Goal: Task Accomplishment & Management: Complete application form

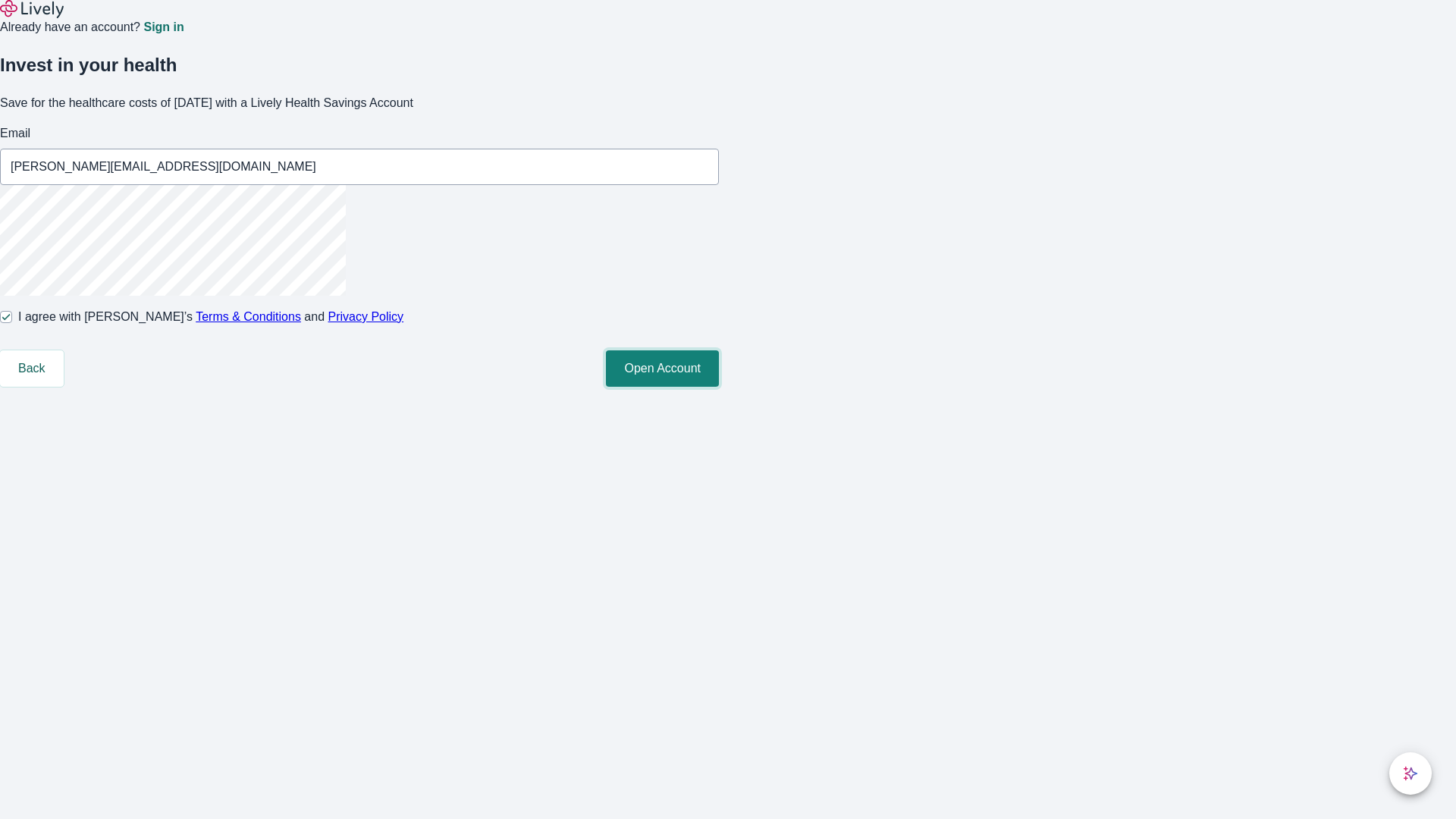
click at [719, 387] on button "Open Account" at bounding box center [662, 369] width 113 height 36
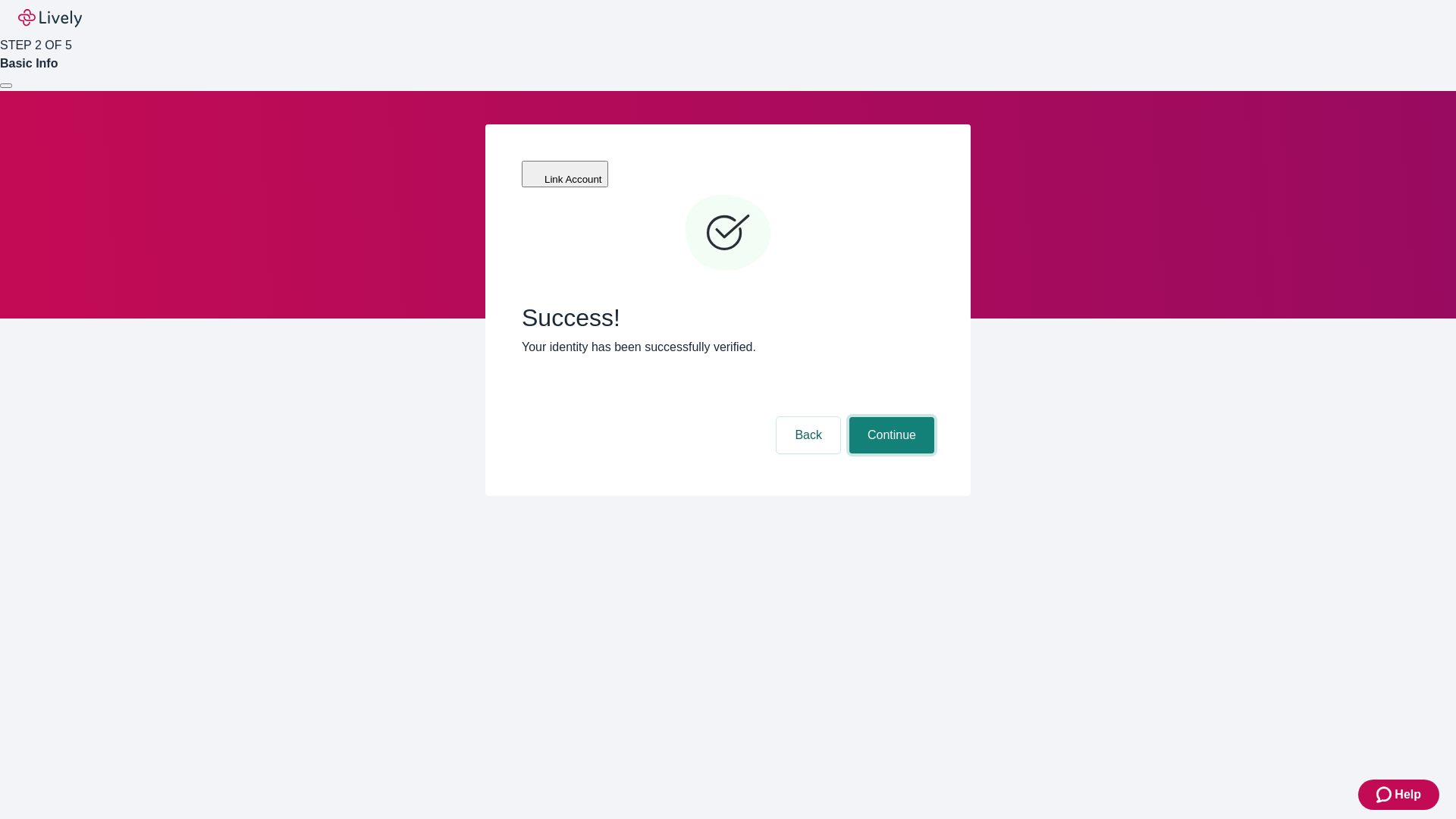
click at [890, 418] on button "Continue" at bounding box center [892, 436] width 85 height 36
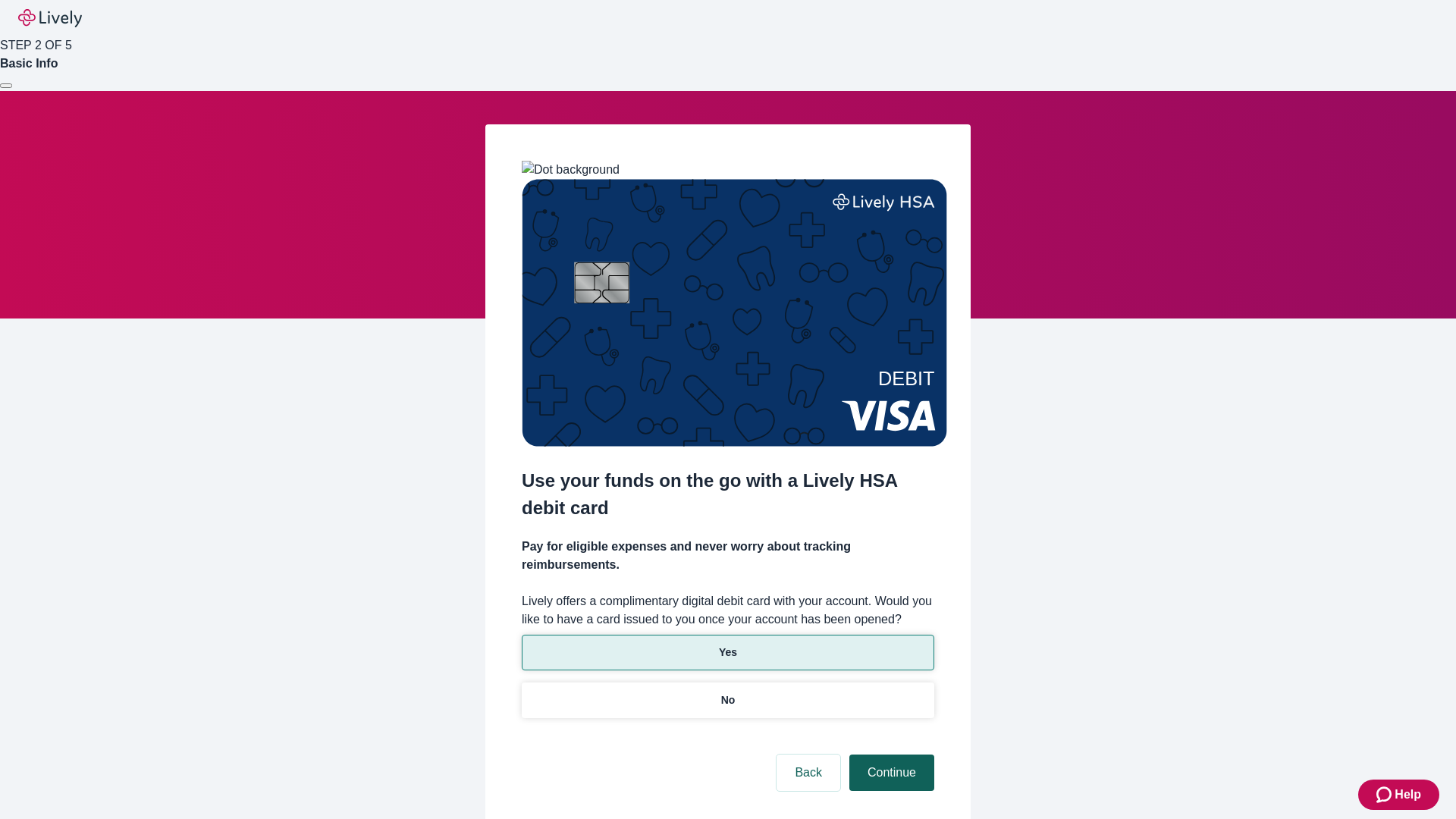
click at [728, 645] on p "Yes" at bounding box center [728, 653] width 18 height 16
click at [890, 755] on button "Continue" at bounding box center [892, 773] width 85 height 36
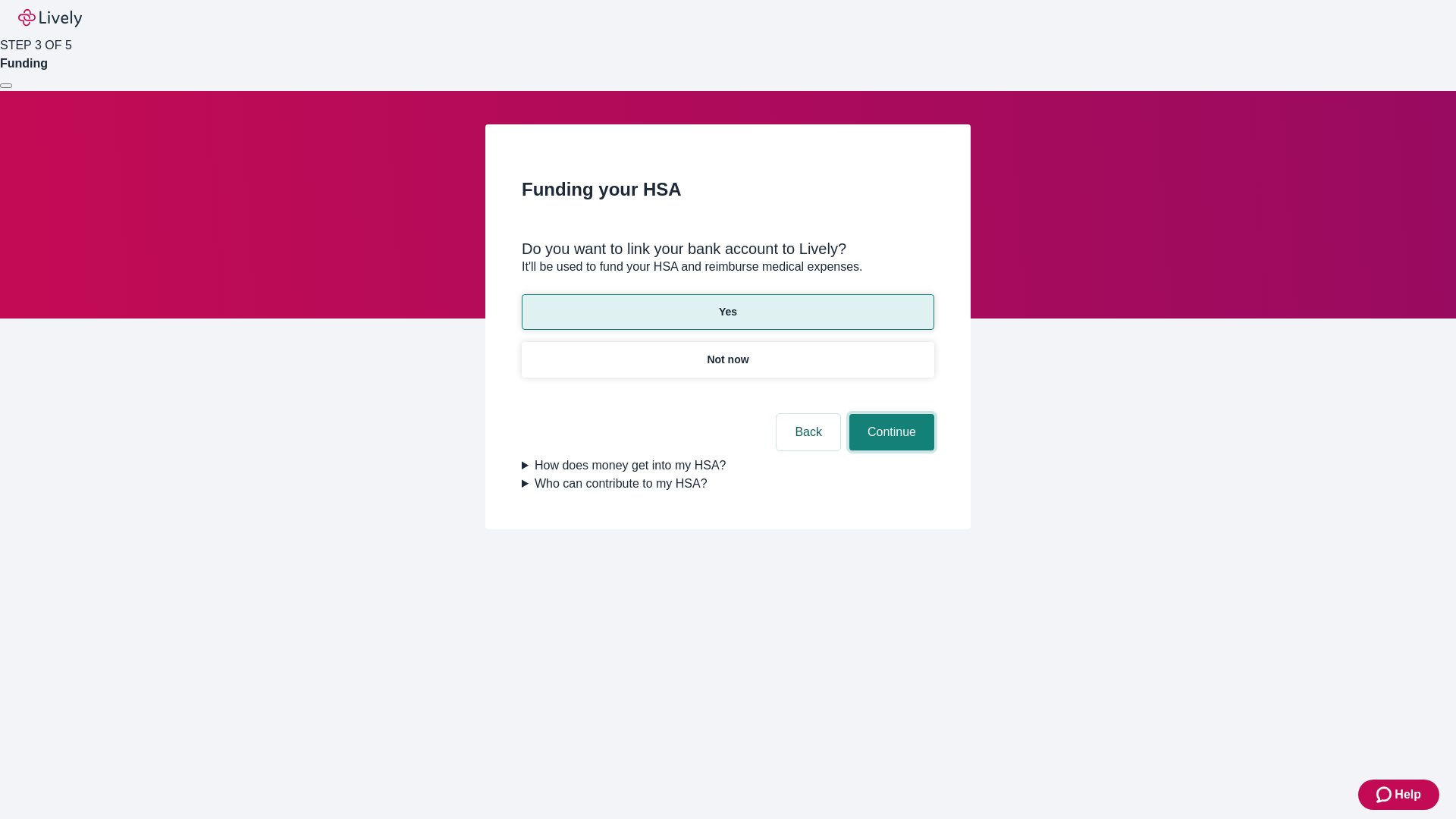
click at [890, 414] on button "Continue" at bounding box center [892, 432] width 85 height 36
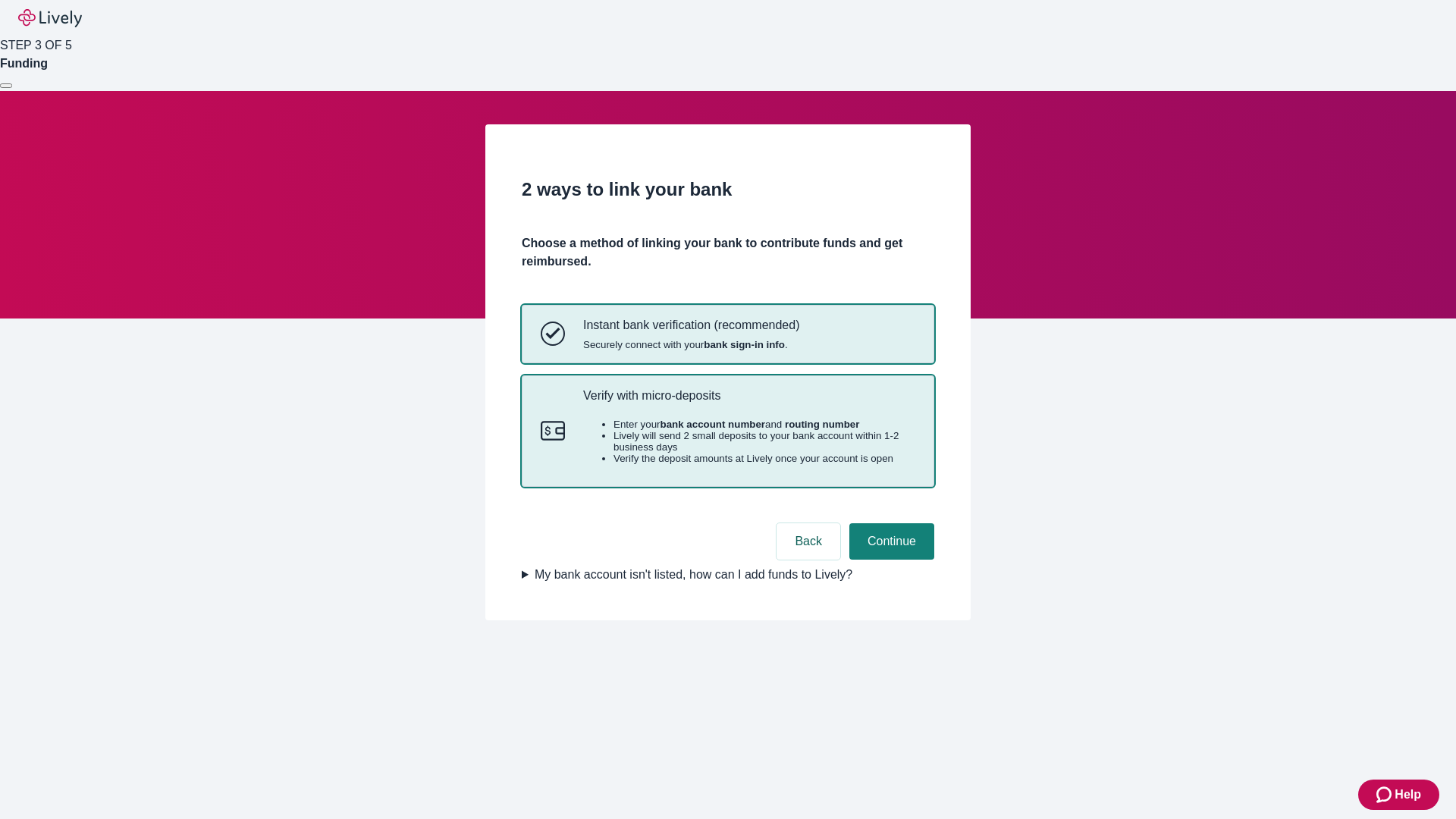
click at [748, 403] on p "Verify with micro-deposits" at bounding box center [749, 396] width 332 height 14
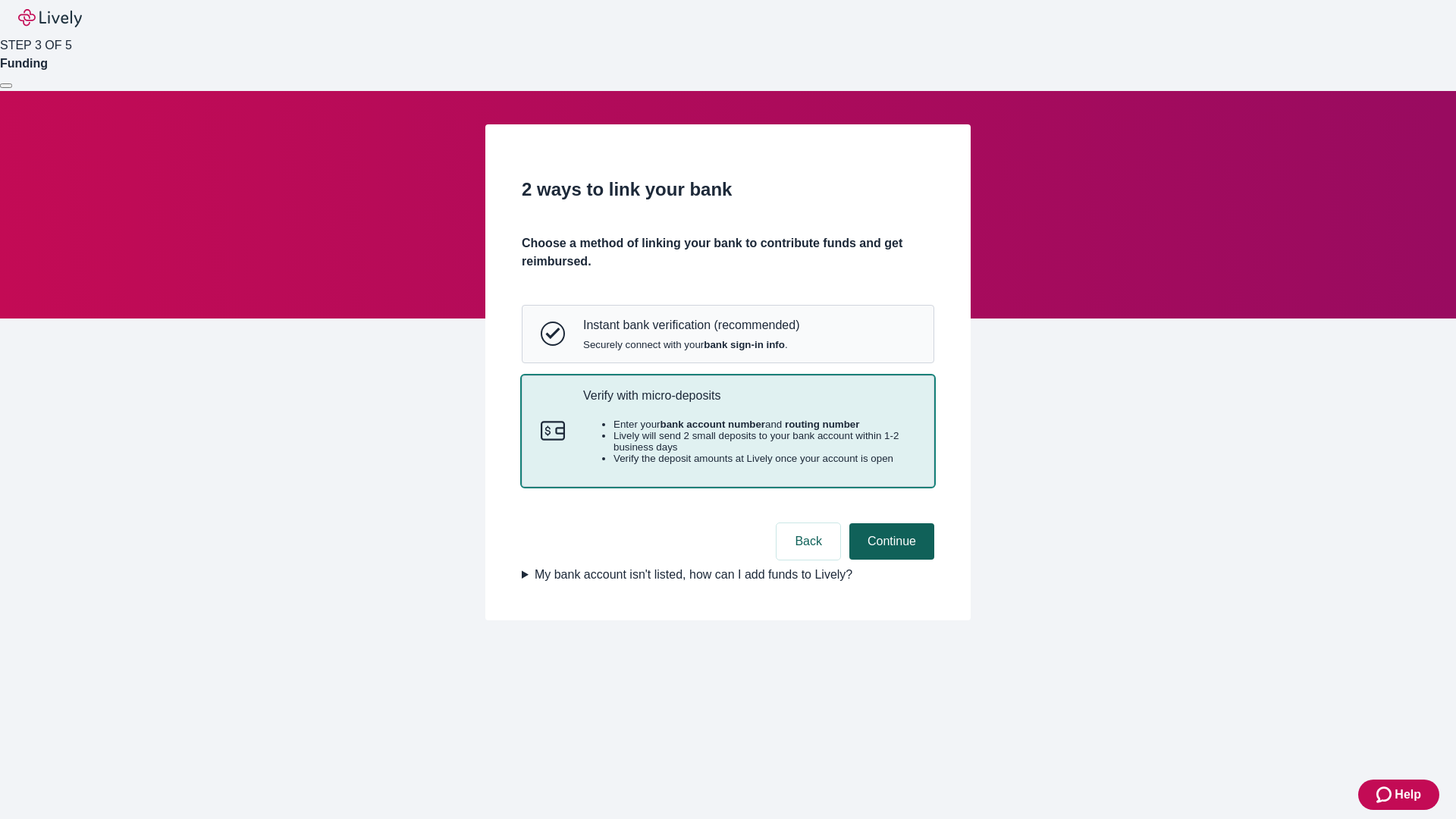
click at [890, 560] on button "Continue" at bounding box center [892, 541] width 85 height 36
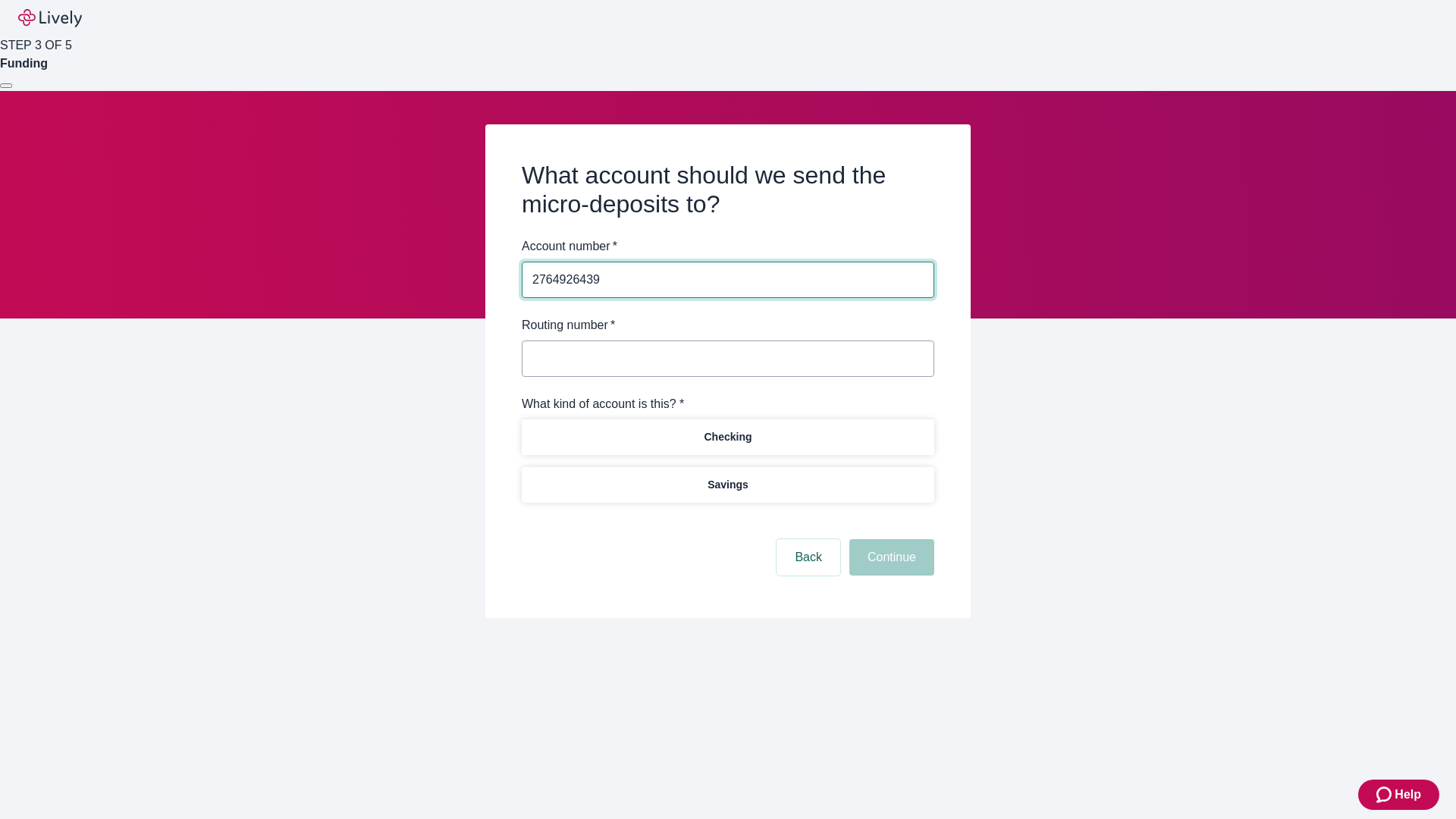
type input "2764926439"
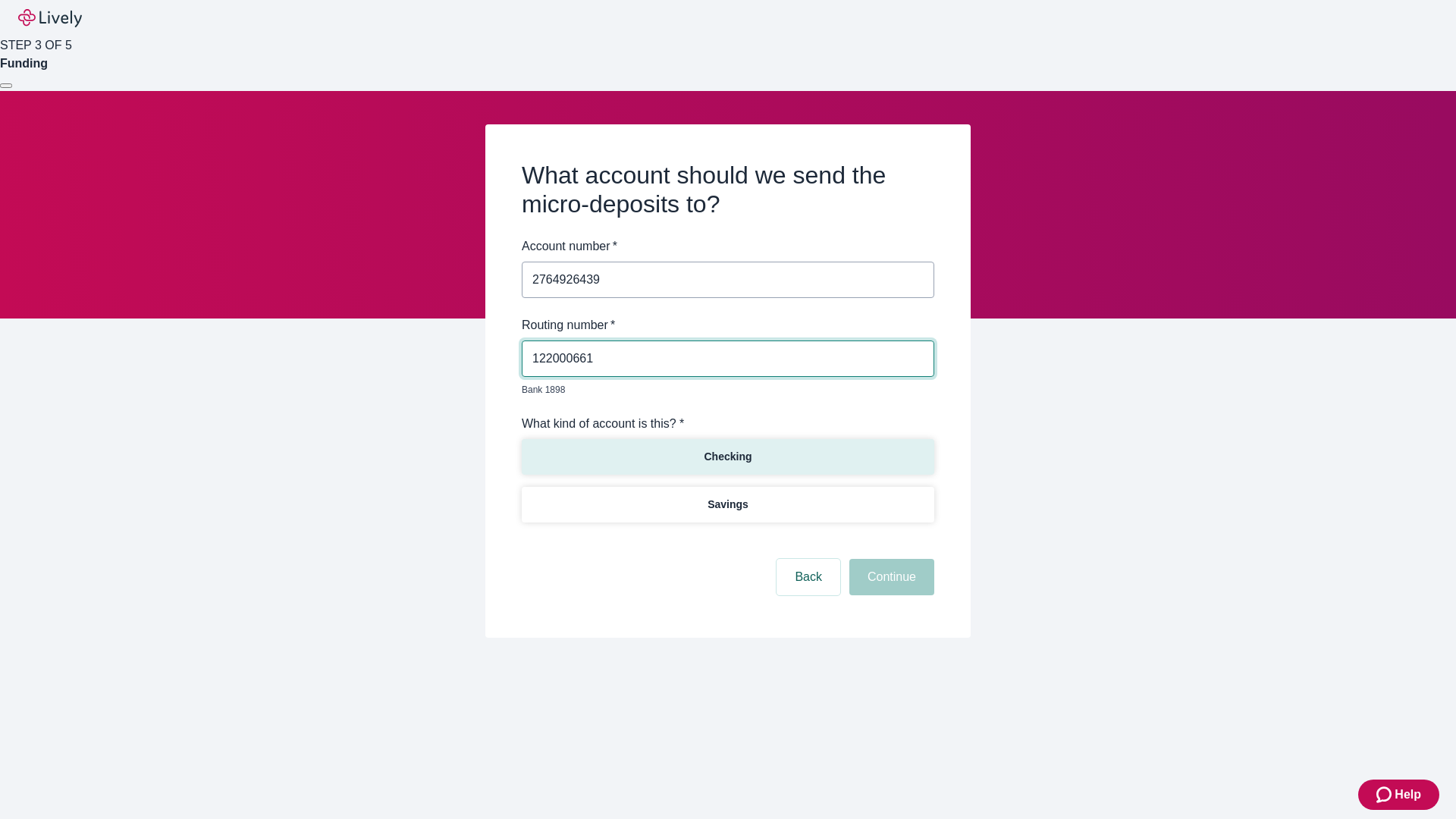
type input "122000661"
click at [728, 449] on p "Checking" at bounding box center [728, 457] width 48 height 16
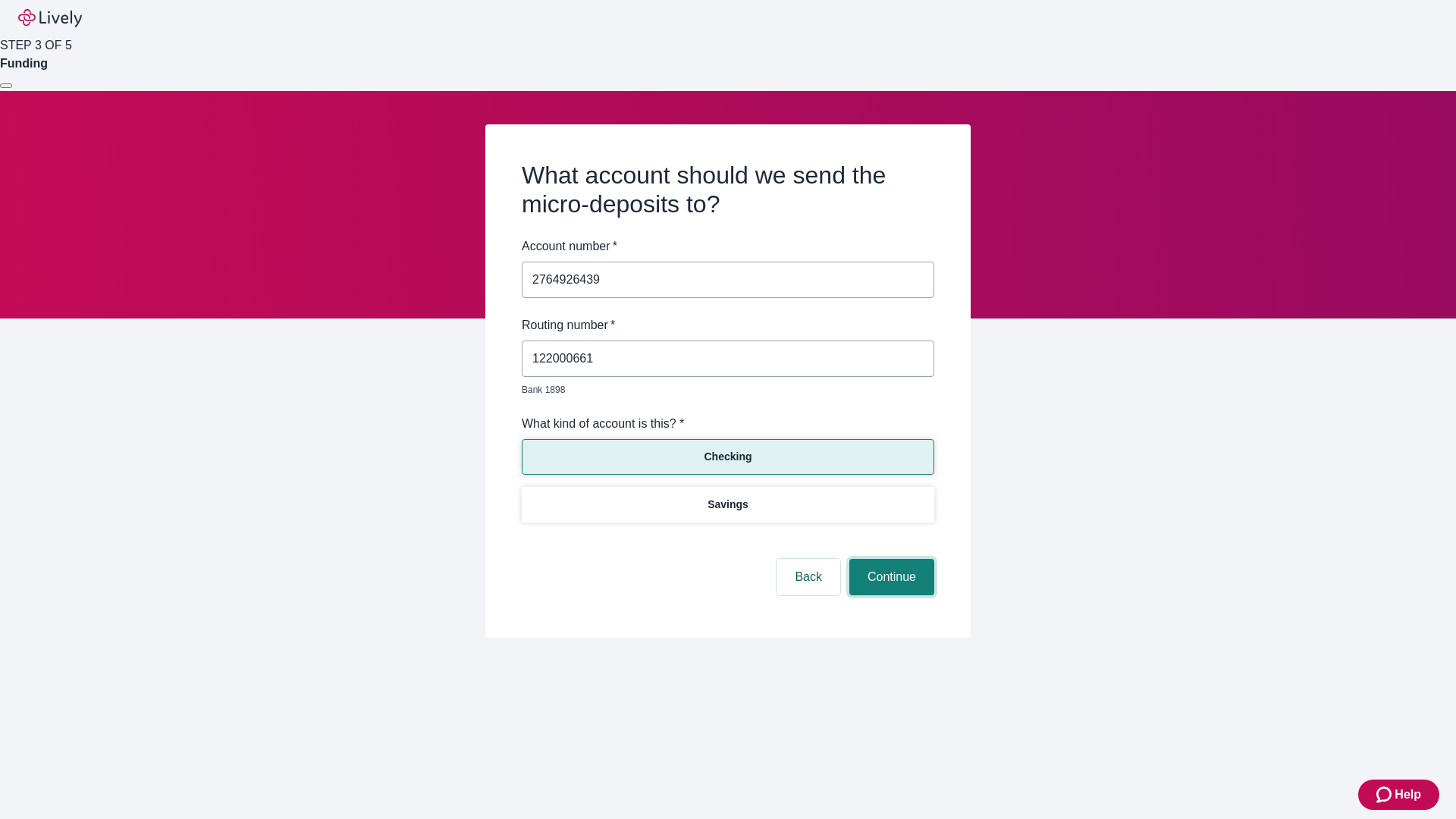
click at [890, 560] on button "Continue" at bounding box center [892, 577] width 85 height 36
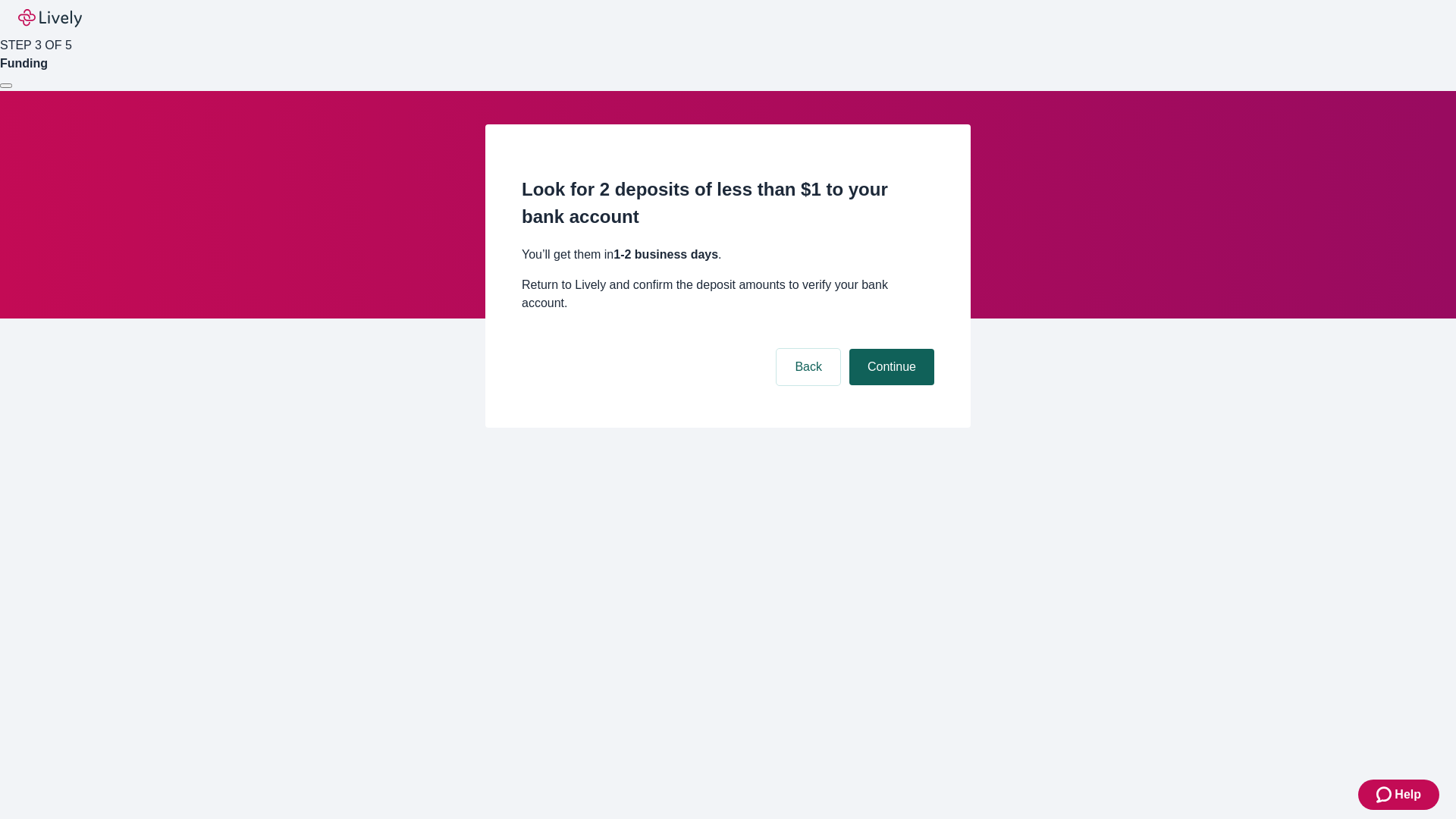
click at [890, 349] on button "Continue" at bounding box center [892, 367] width 85 height 36
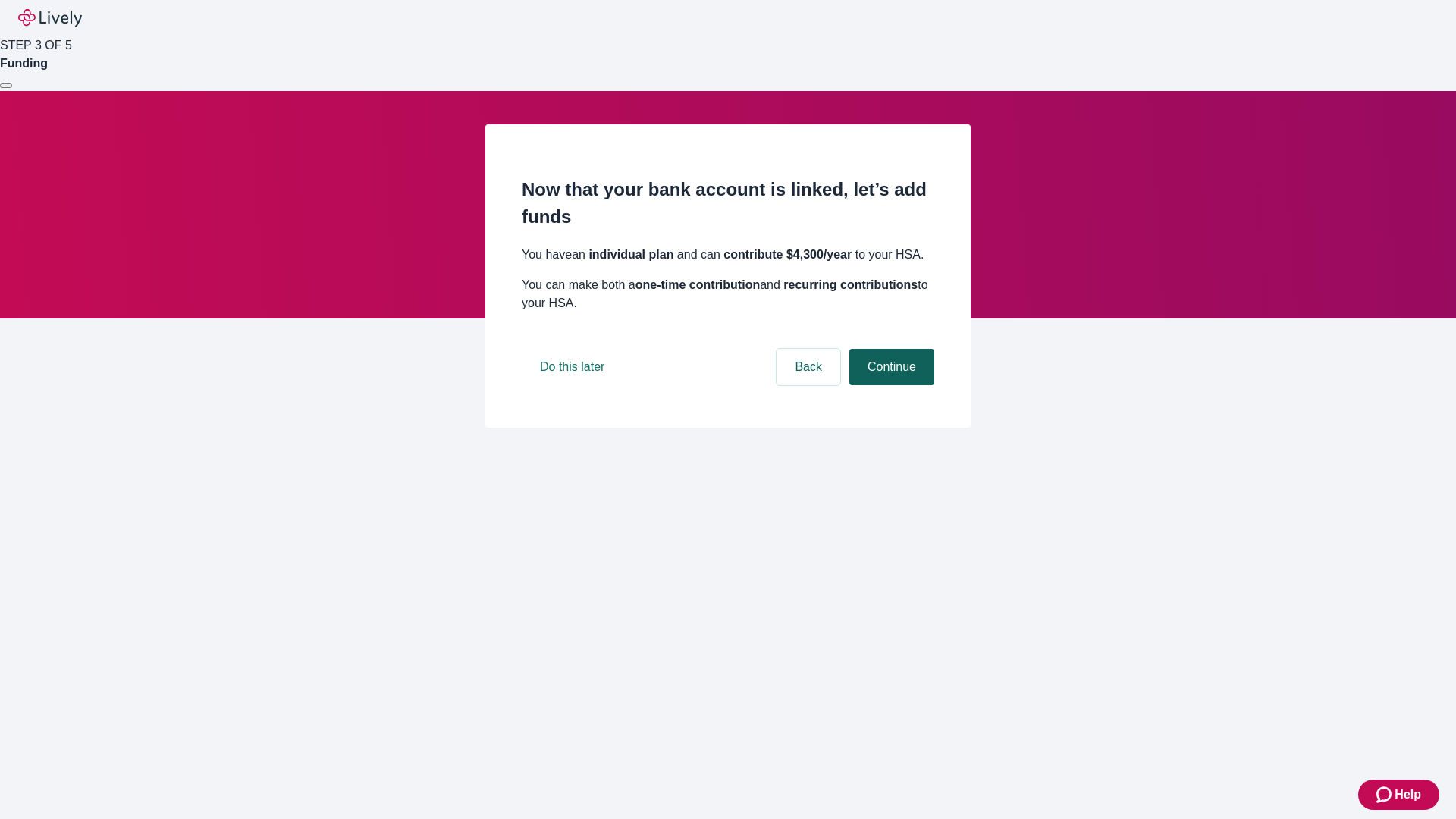
click at [890, 385] on button "Continue" at bounding box center [892, 367] width 85 height 36
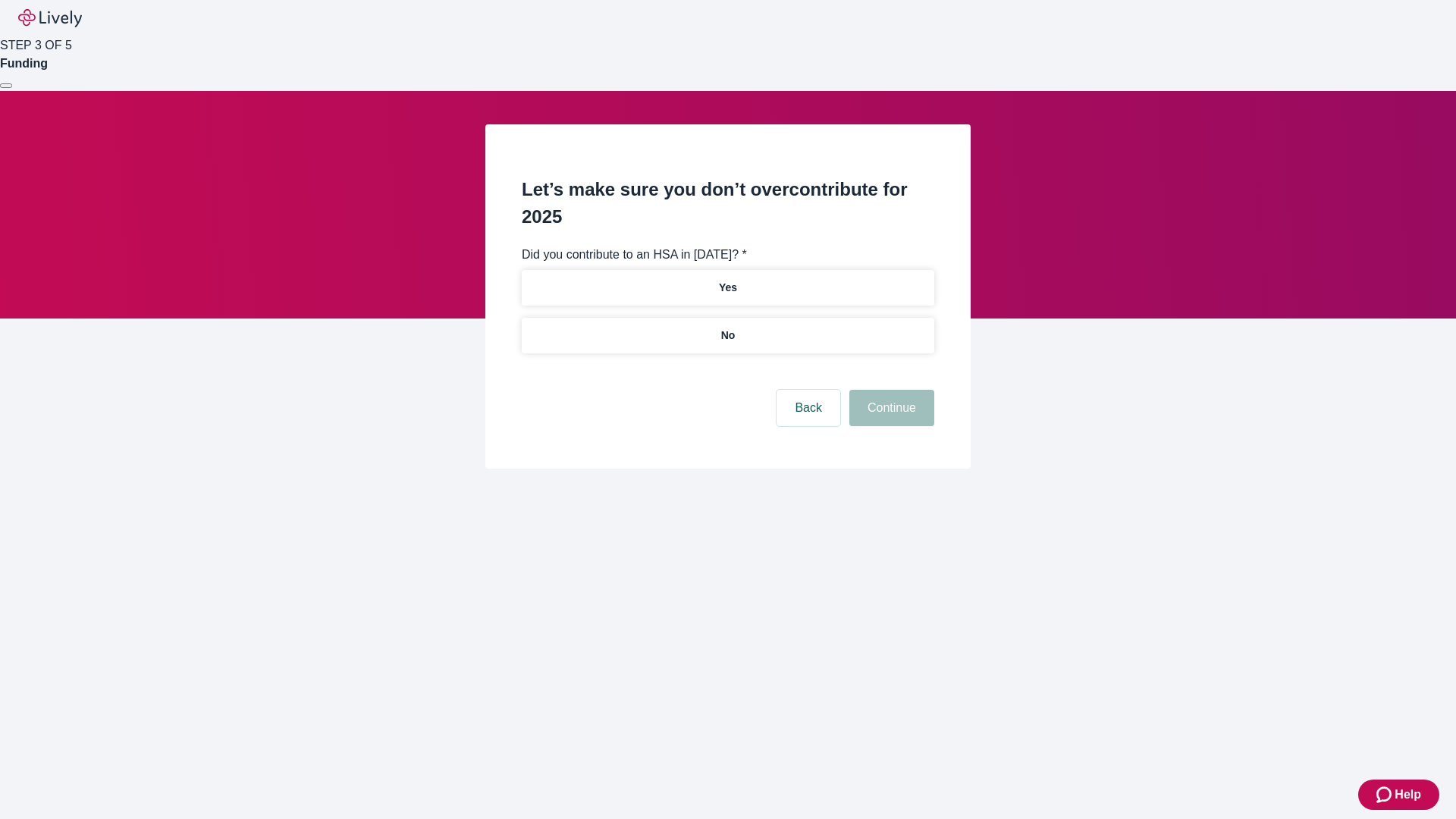
click at [728, 327] on p "No" at bounding box center [728, 336] width 14 height 16
click at [890, 390] on button "Continue" at bounding box center [892, 408] width 85 height 36
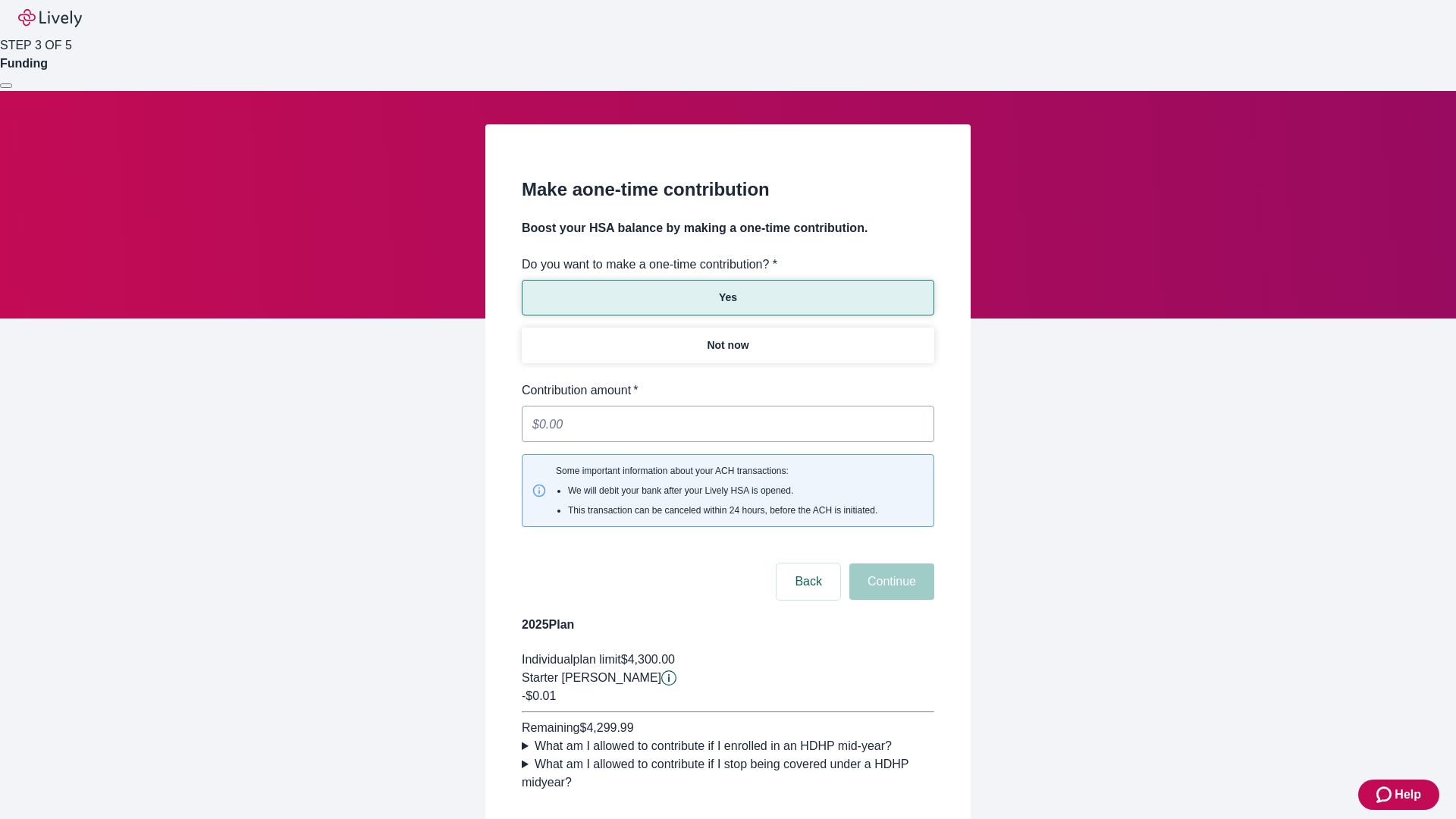
type input "0.01"
click at [890, 564] on button "Continue" at bounding box center [892, 582] width 85 height 36
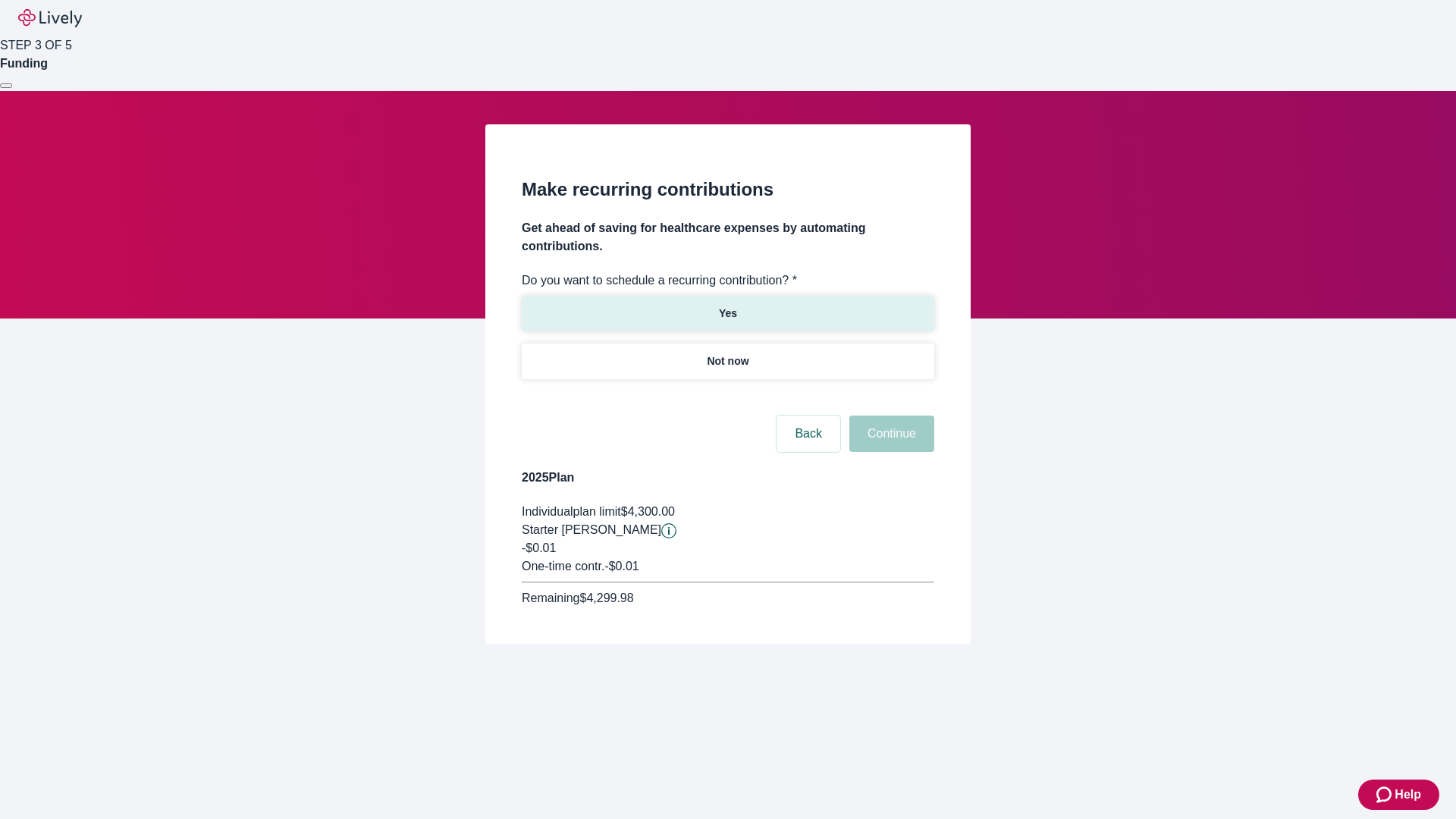
click at [728, 306] on p "Yes" at bounding box center [728, 314] width 18 height 16
click at [728, 398] on body "Help STEP 3 OF 5 Funding Make recurring contributions Get ahead of saving for h…" at bounding box center [728, 358] width 1456 height 717
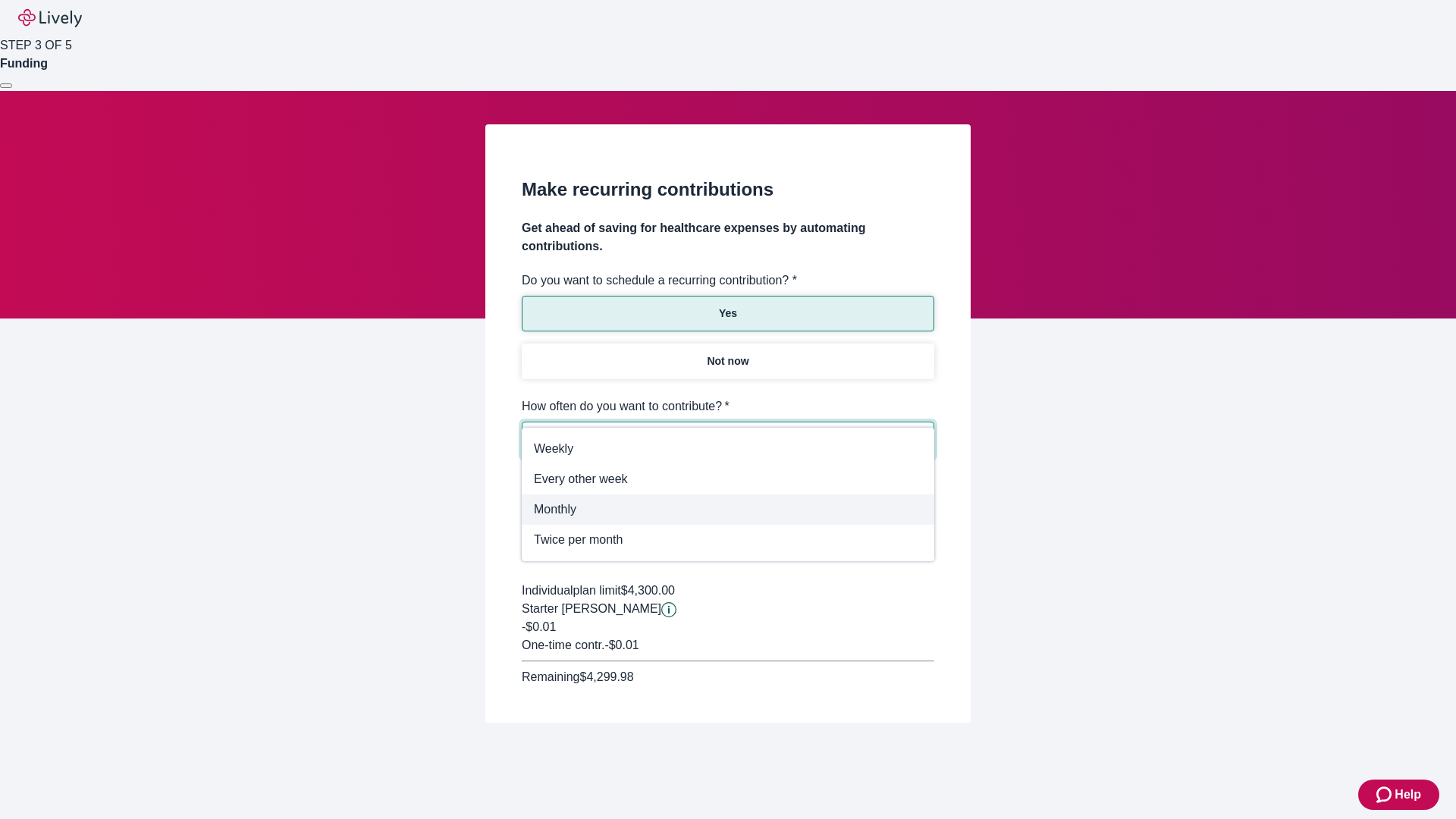
click at [728, 510] on span "Monthly" at bounding box center [728, 510] width 389 height 18
type input "Monthly"
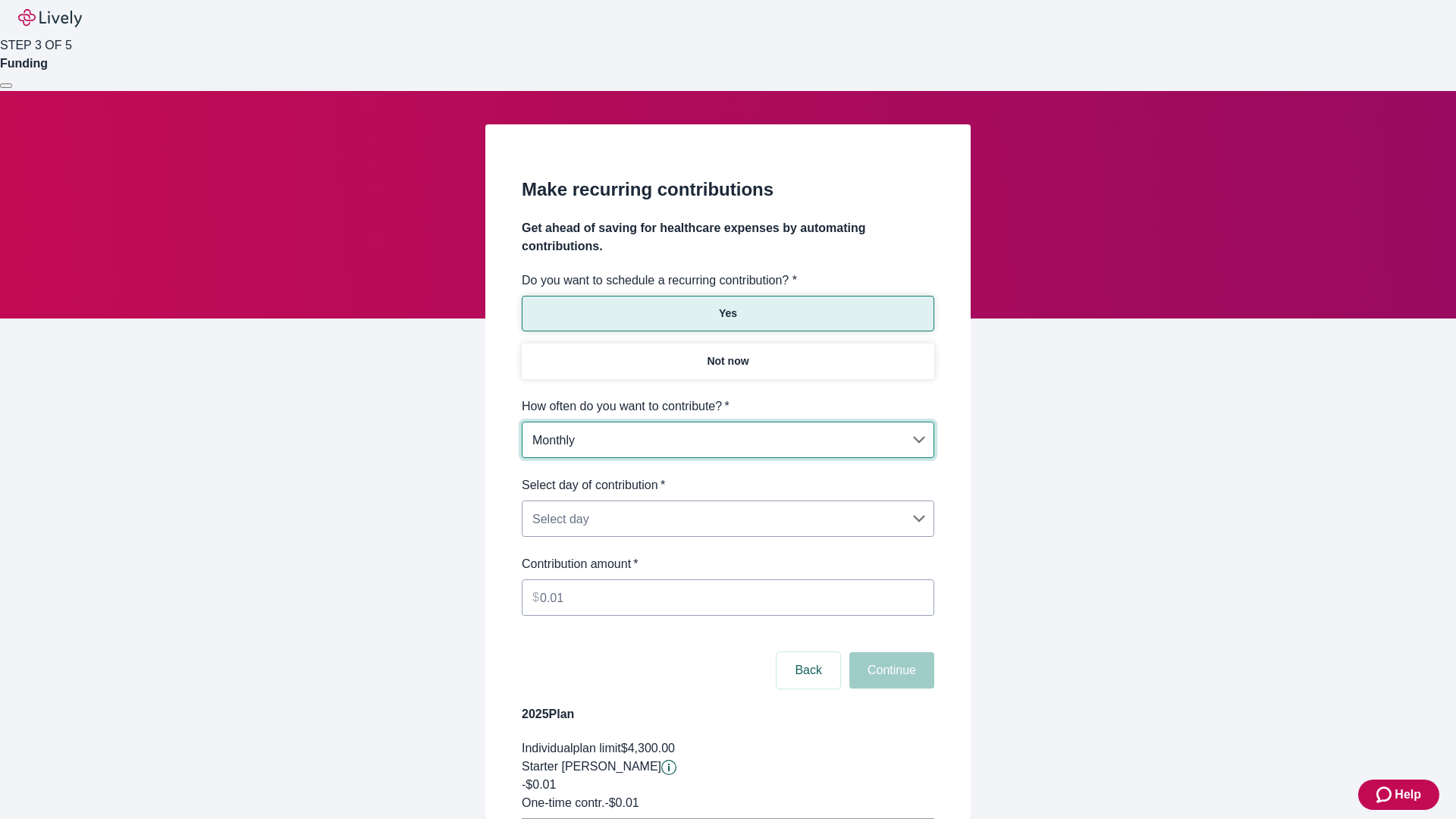
click at [728, 476] on body "Help STEP 3 OF 5 Funding Make recurring contributions Get ahead of saving for h…" at bounding box center [728, 476] width 1456 height 953
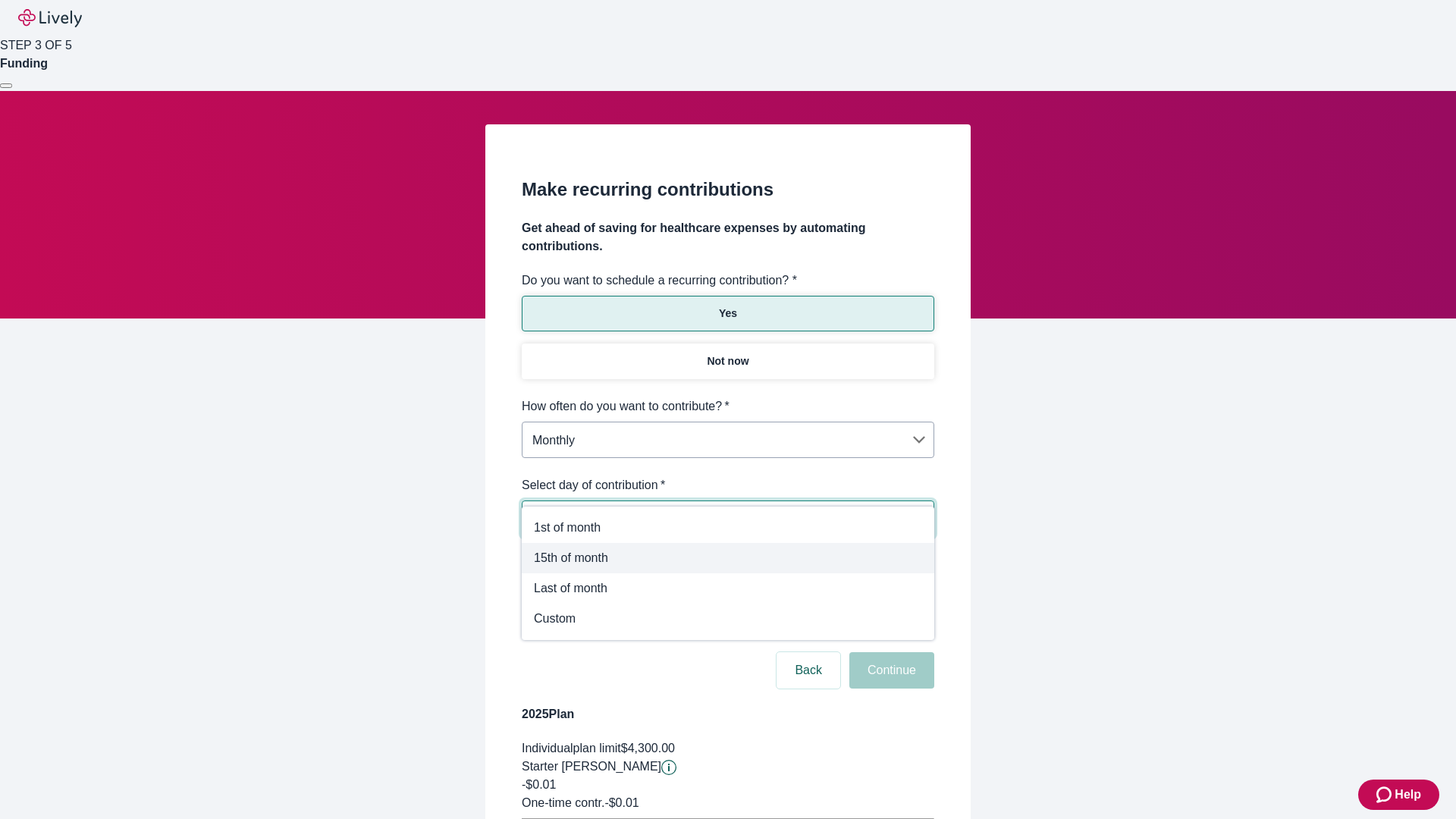
click at [728, 558] on span "15th of month" at bounding box center [728, 558] width 389 height 18
type input "Monthly15th"
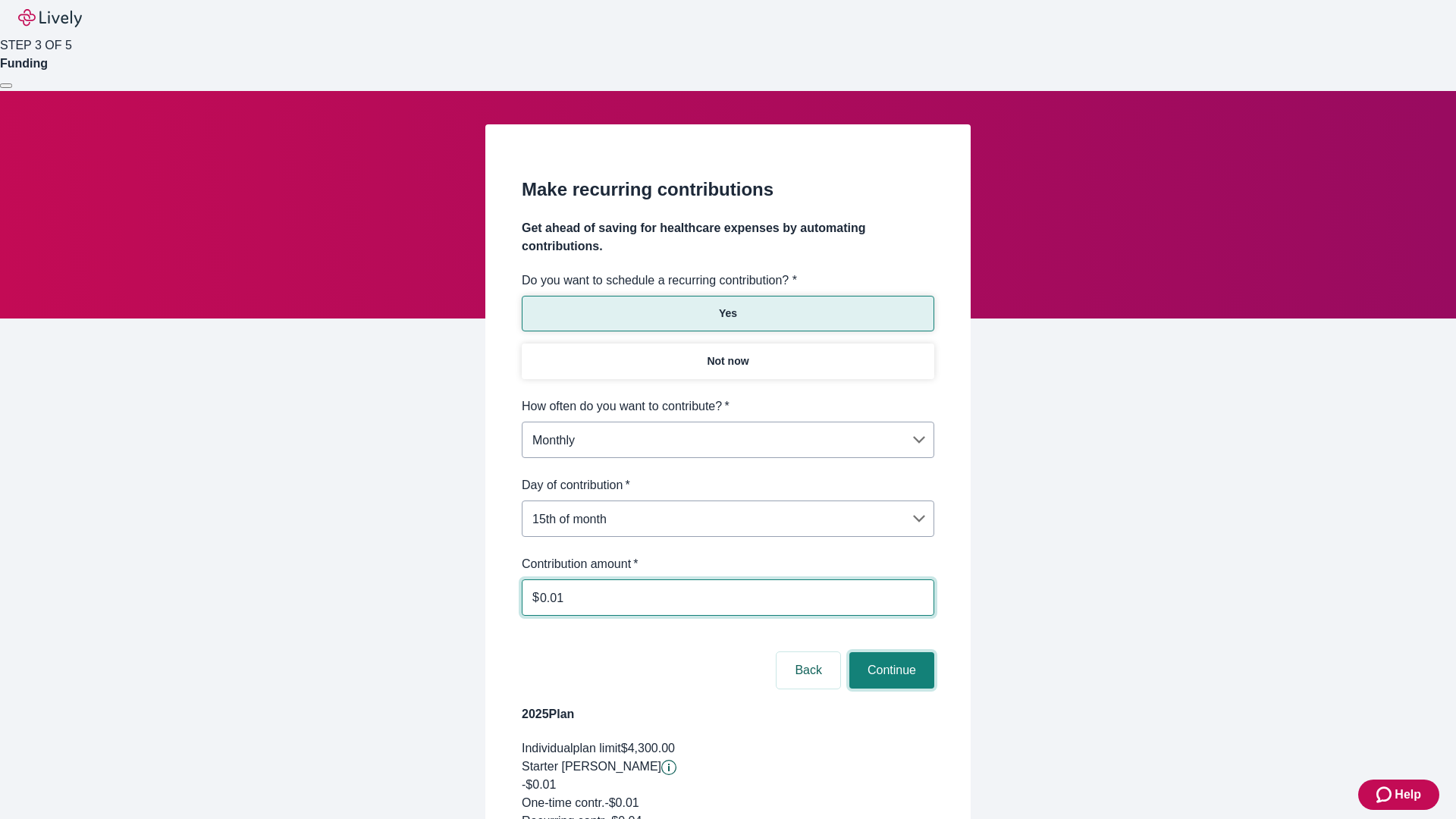
click at [890, 652] on button "Continue" at bounding box center [892, 670] width 85 height 36
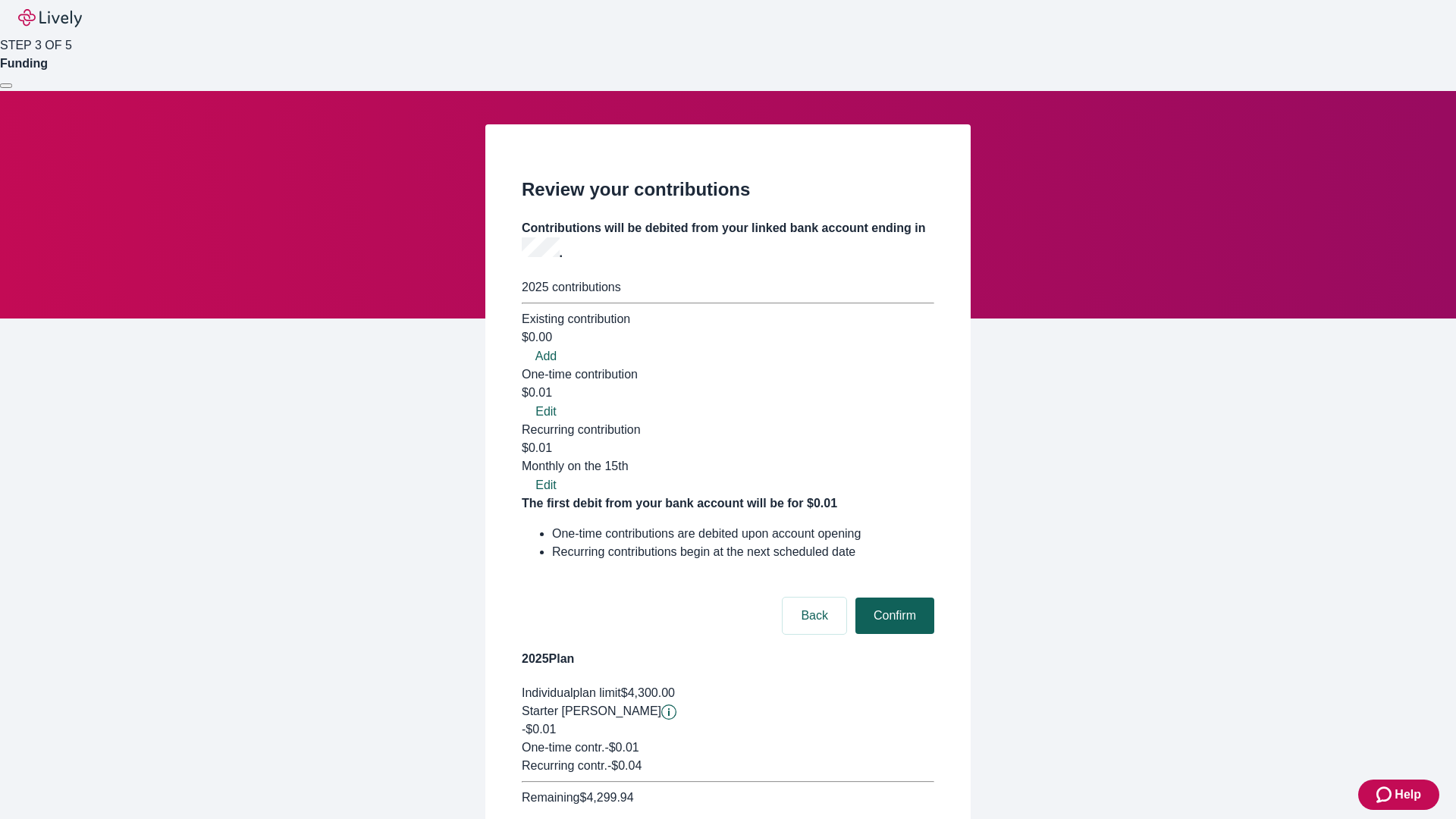
click at [893, 598] on button "Confirm" at bounding box center [894, 616] width 78 height 36
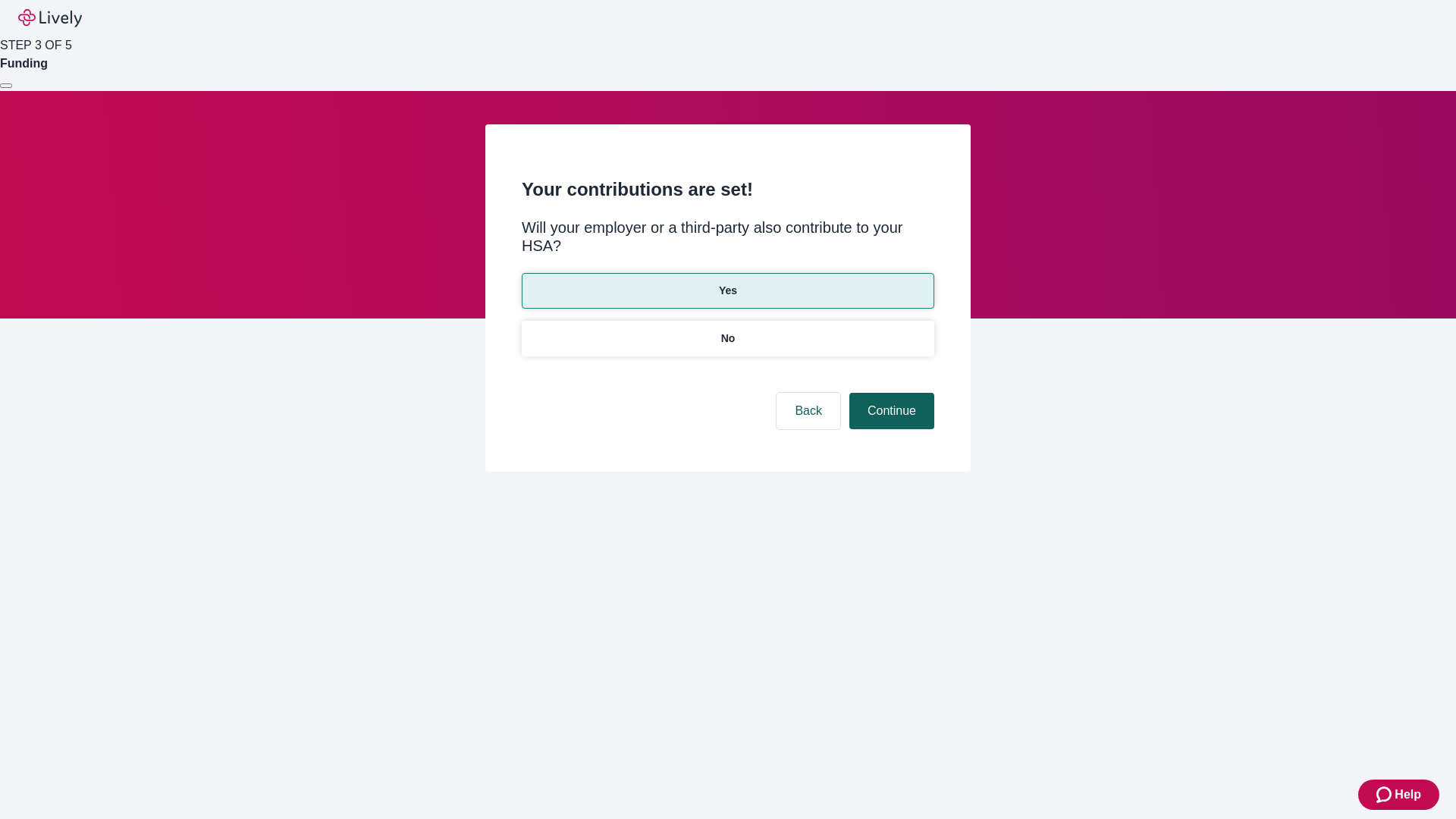
click at [890, 393] on button "Continue" at bounding box center [892, 411] width 85 height 36
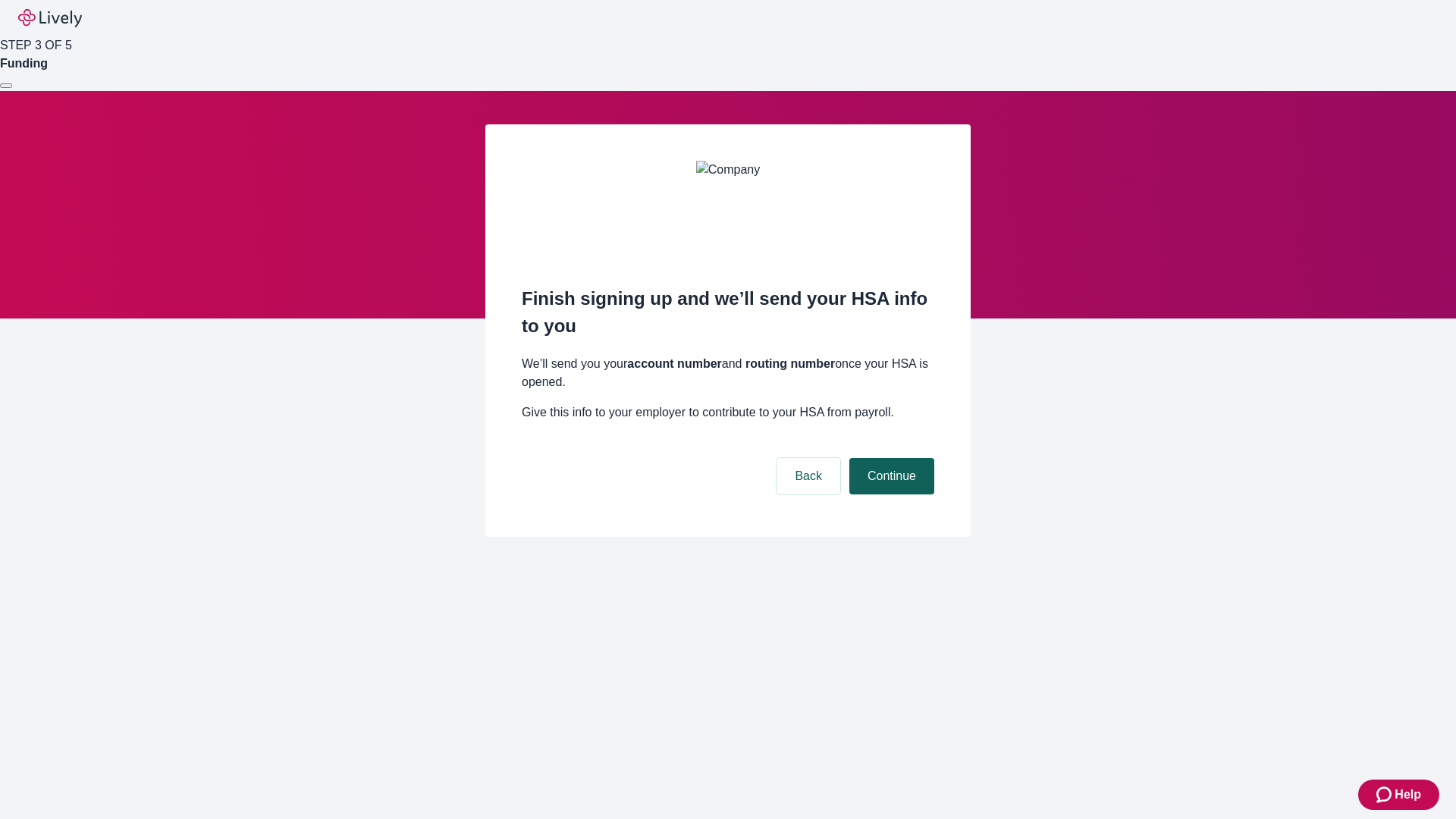
click at [890, 458] on button "Continue" at bounding box center [892, 476] width 85 height 36
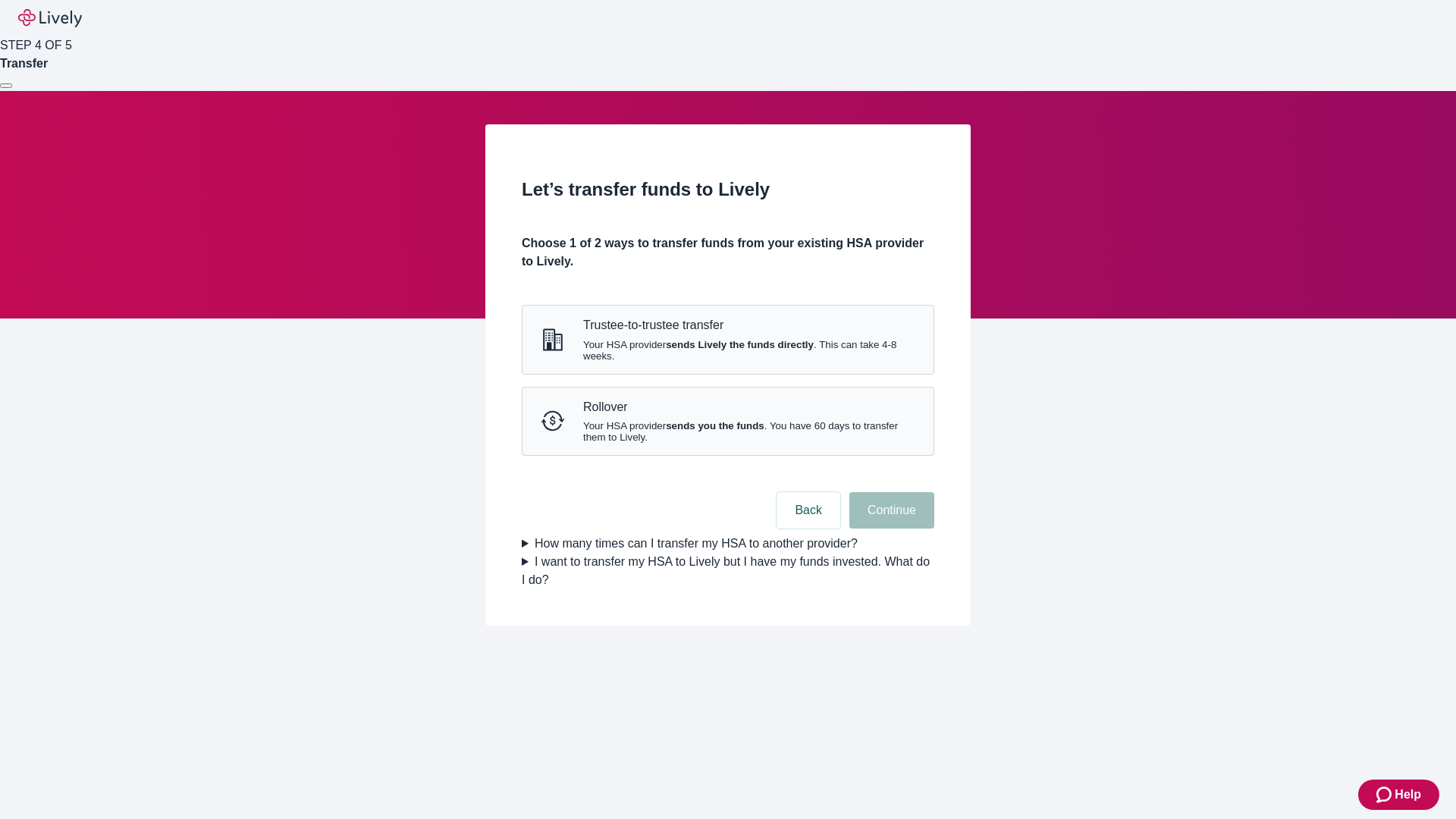
click at [728, 351] on strong "sends Lively the funds directly" at bounding box center [740, 345] width 148 height 12
click at [890, 529] on button "Continue" at bounding box center [892, 511] width 85 height 36
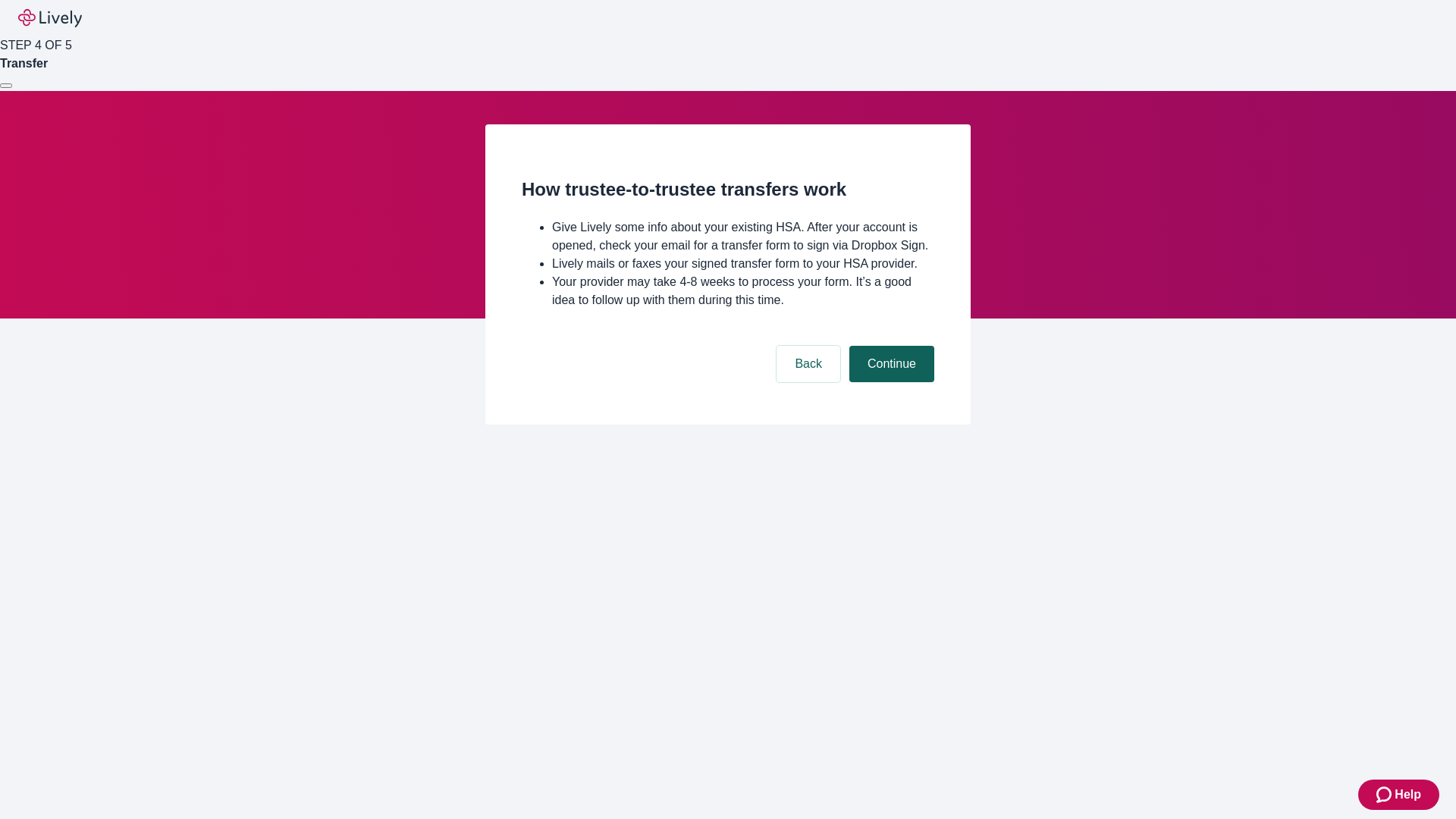
click at [890, 382] on button "Continue" at bounding box center [892, 364] width 85 height 36
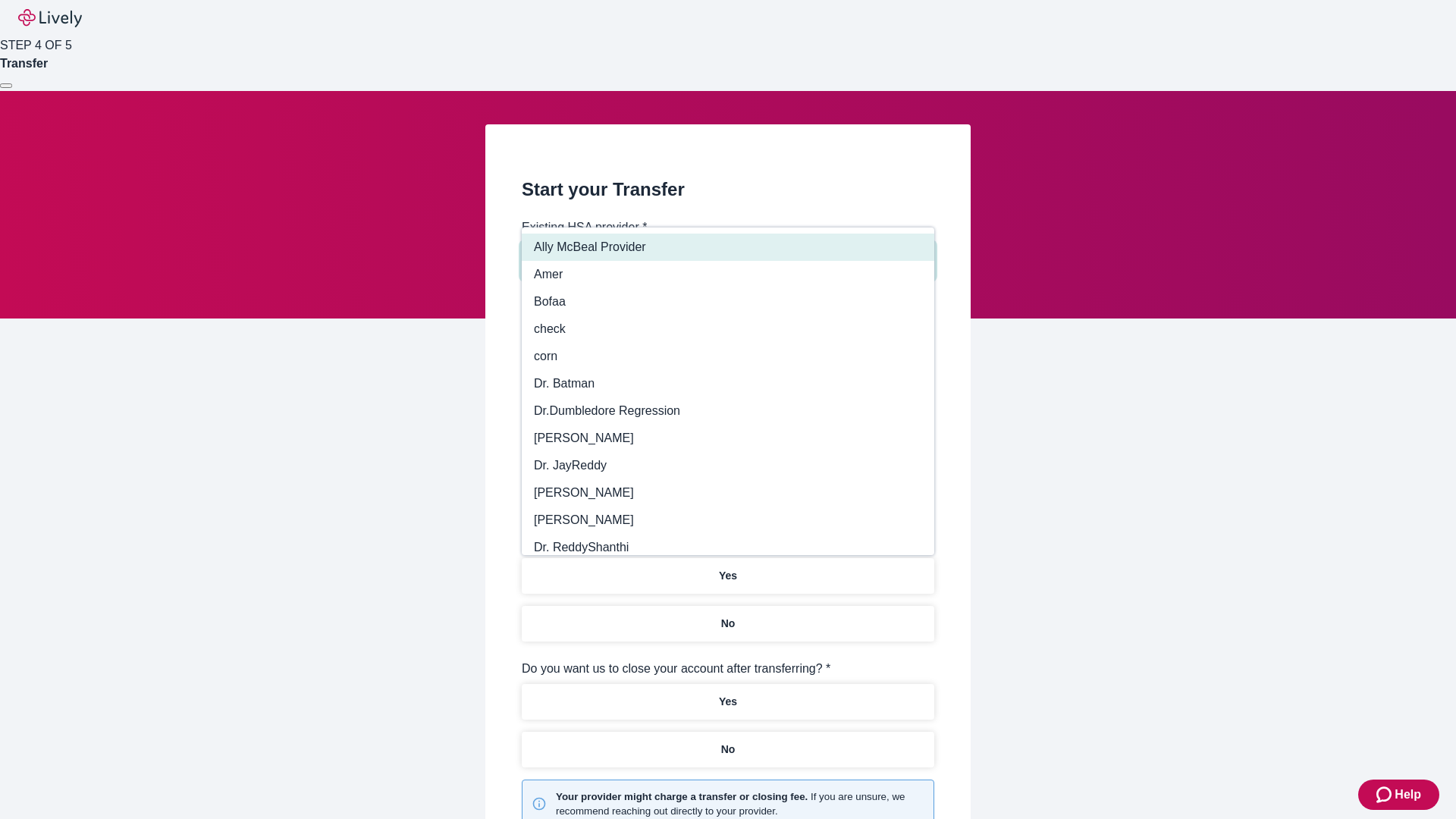
type input "Other"
type input "Health Equity"
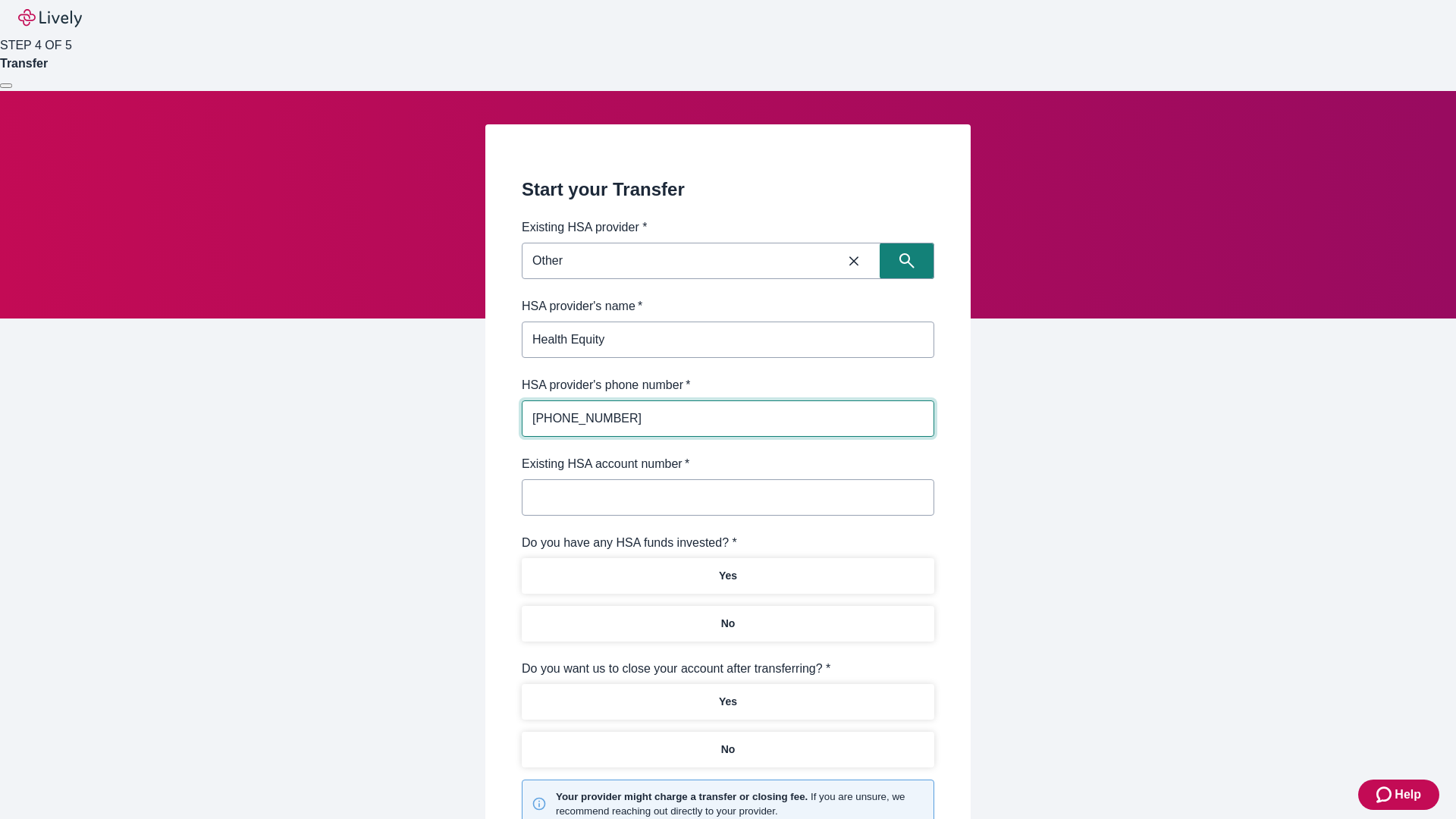
type input "[PHONE_NUMBER]"
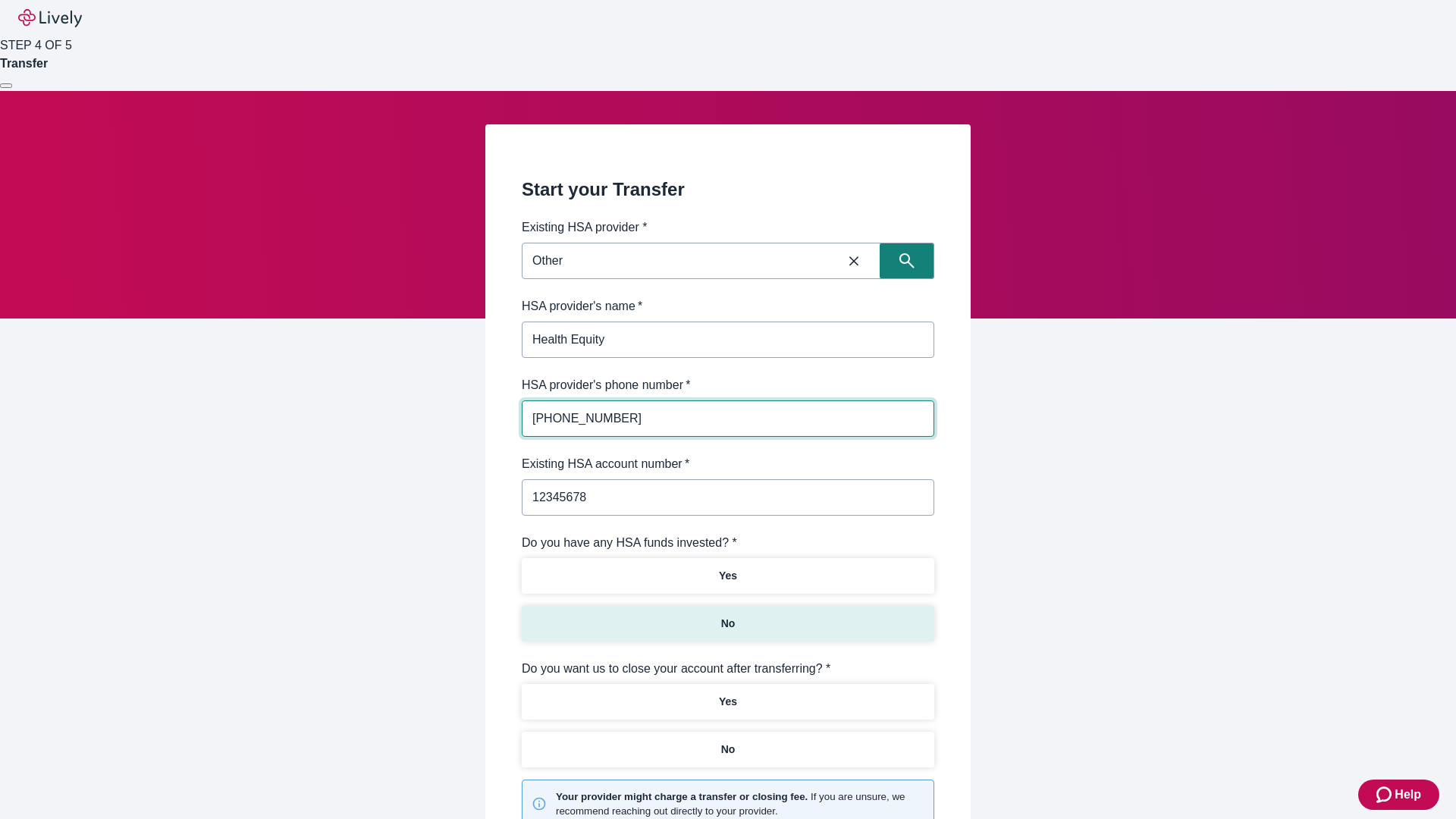
type input "12345678"
click at [728, 616] on p "No" at bounding box center [728, 624] width 14 height 16
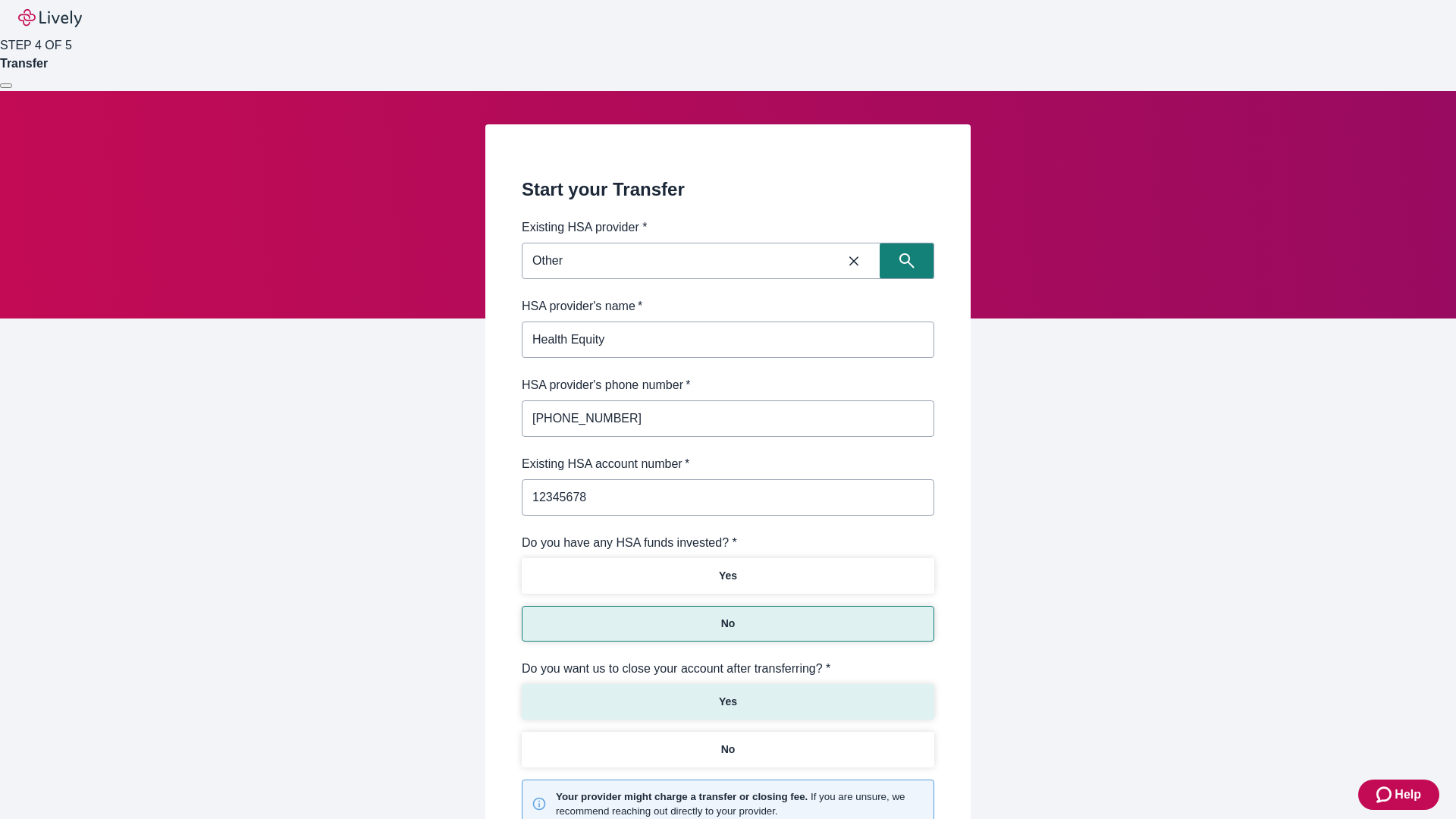
click at [728, 695] on p "Yes" at bounding box center [728, 703] width 18 height 16
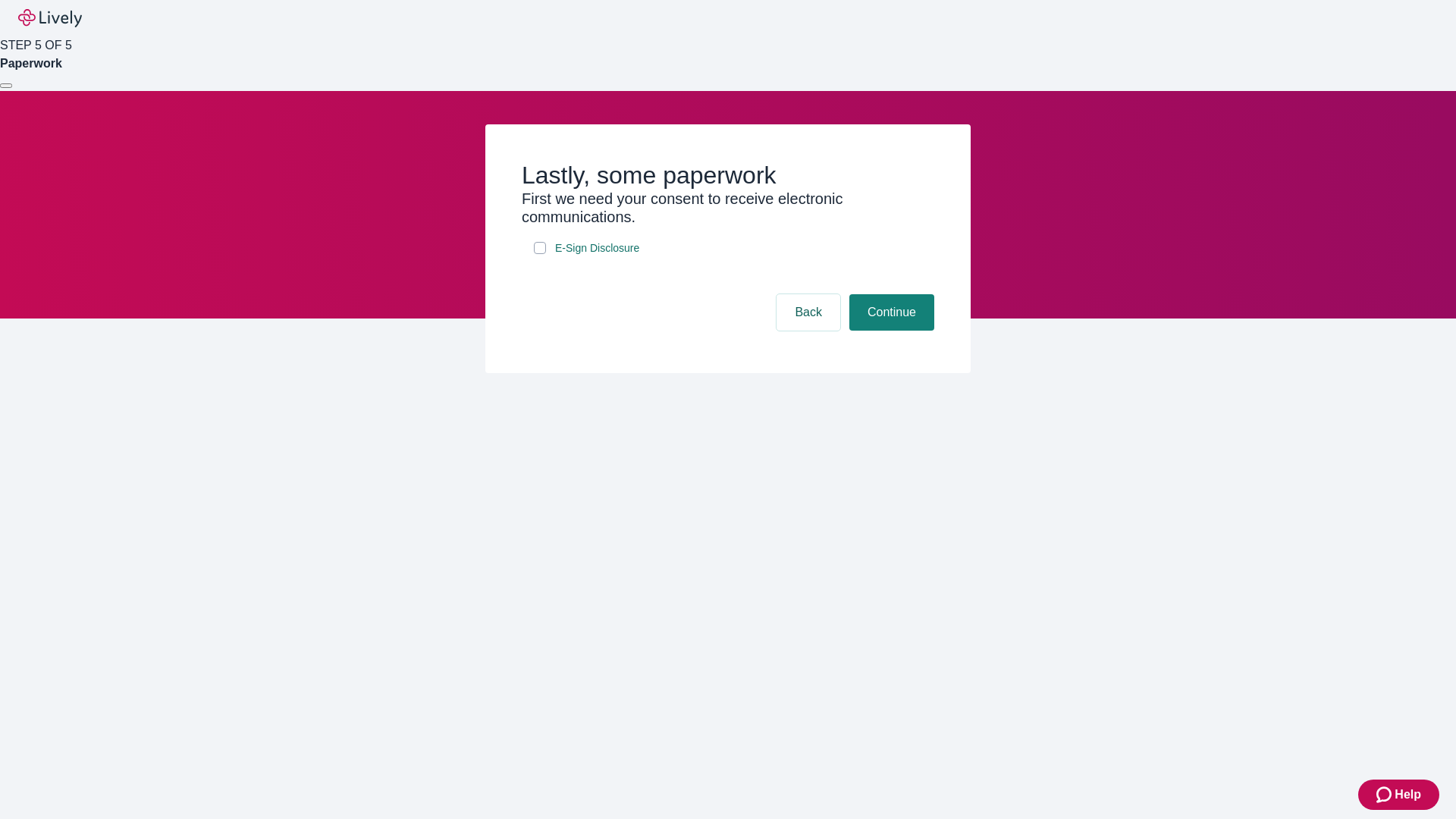
click at [540, 254] on input "E-Sign Disclosure" at bounding box center [539, 247] width 12 height 12
checkbox input "true"
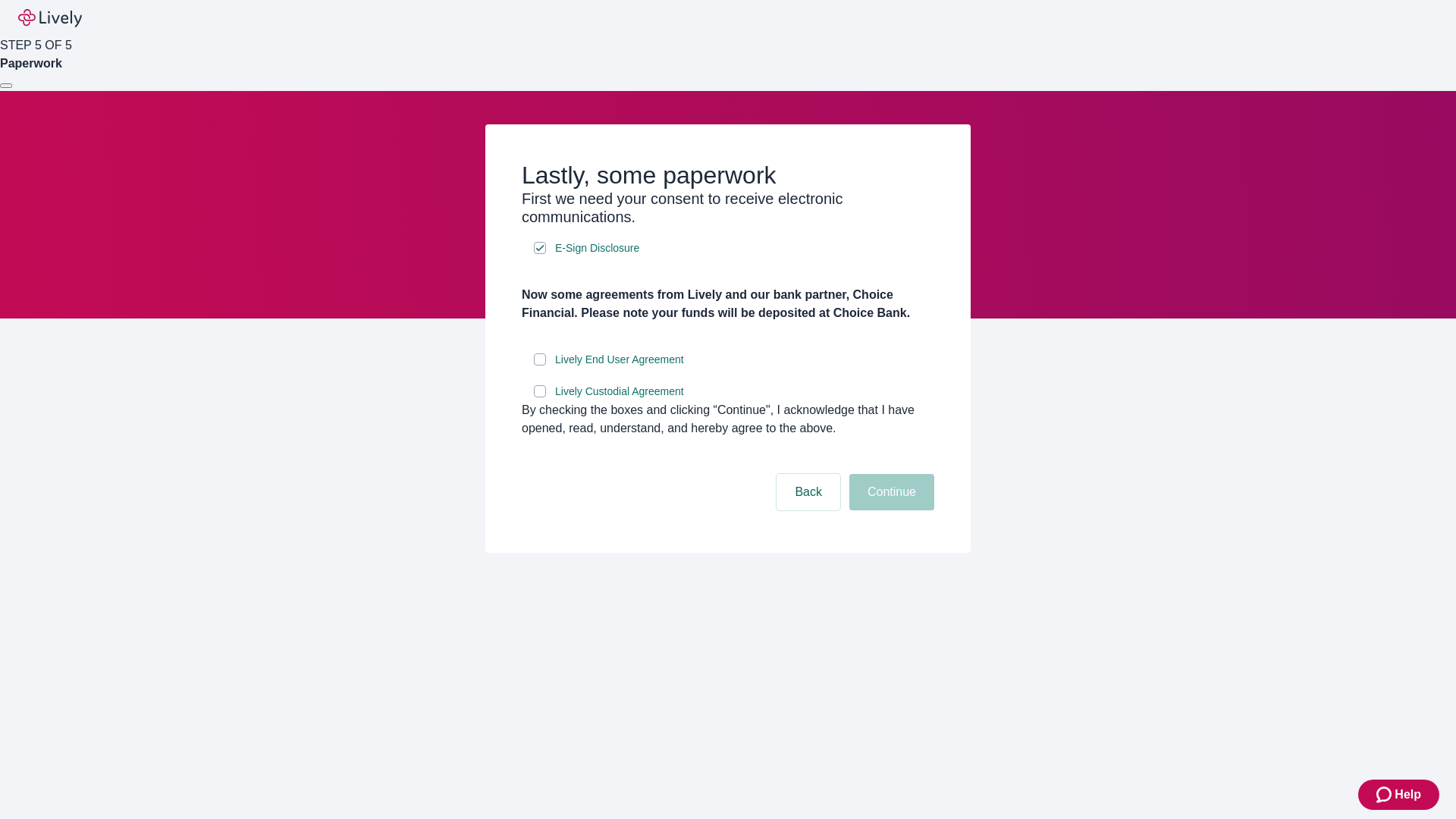
click at [540, 365] on input "Lively End User Agreement" at bounding box center [539, 359] width 12 height 12
checkbox input "true"
click at [540, 398] on input "Lively Custodial Agreement" at bounding box center [539, 391] width 12 height 12
checkbox input "true"
click at [890, 511] on button "Continue" at bounding box center [892, 492] width 85 height 36
